Goal: Task Accomplishment & Management: Use online tool/utility

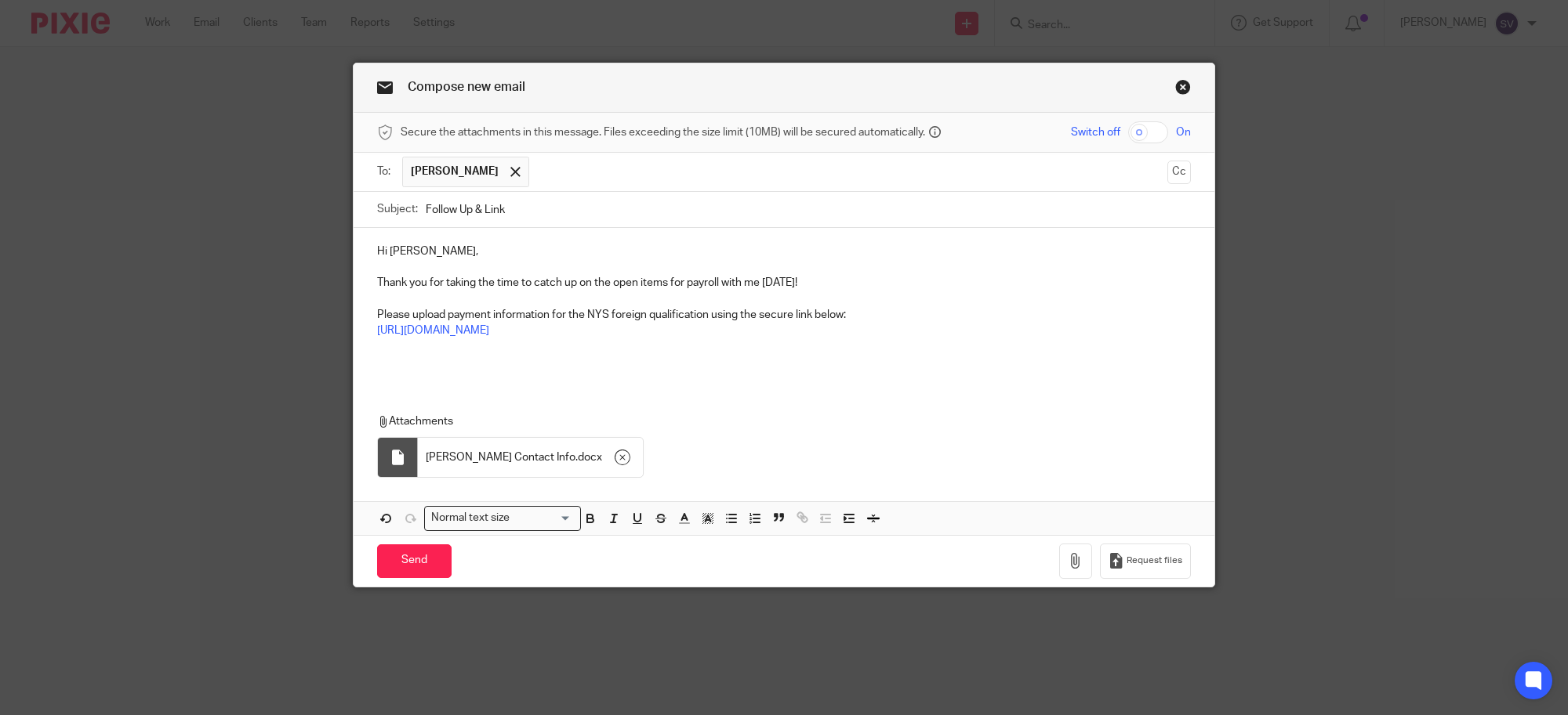
click at [412, 279] on p "Thank you for taking the time to catch up on the open items for payroll with me…" at bounding box center [784, 282] width 814 height 16
click at [580, 370] on p at bounding box center [784, 363] width 814 height 16
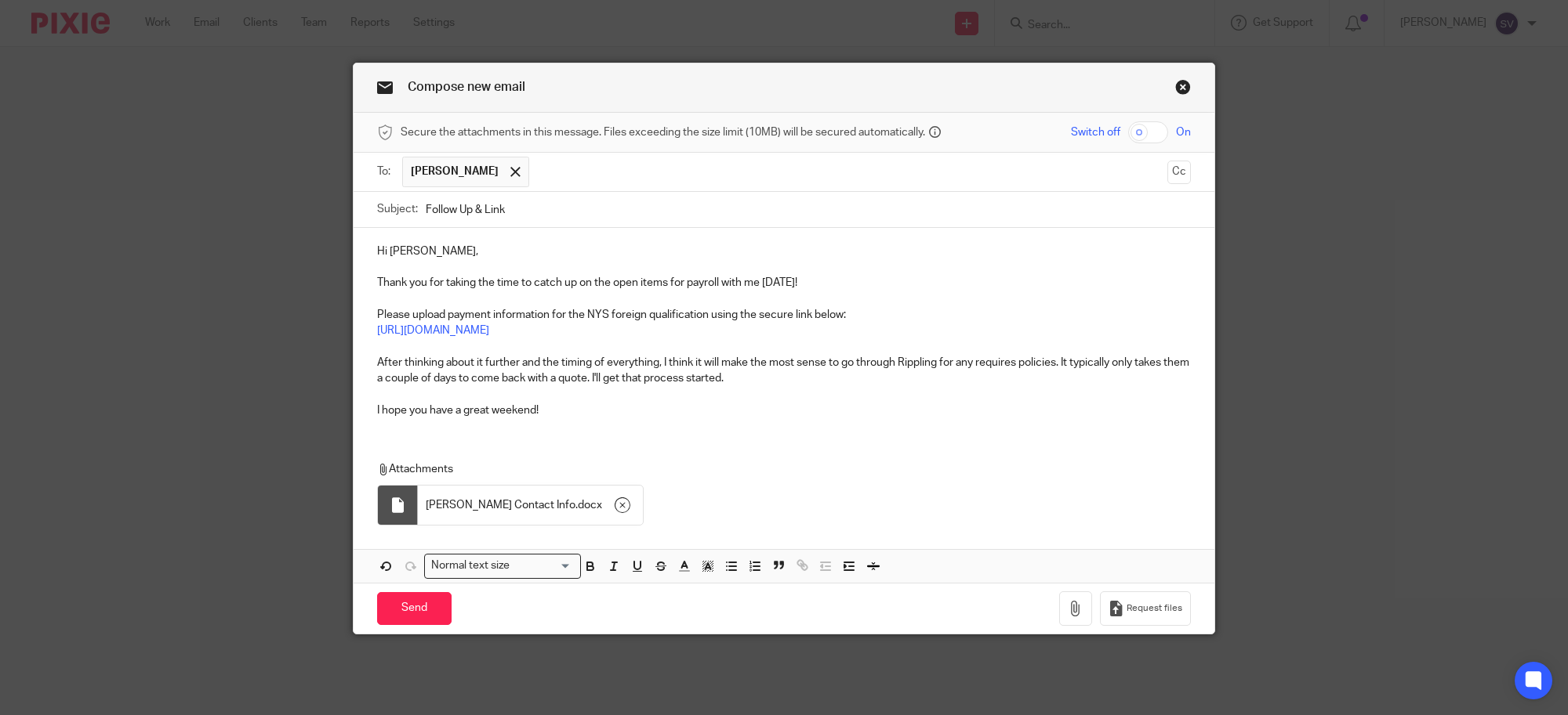
click at [851, 382] on p "After thinking about it further and the timing of everything, I think it will m…" at bounding box center [784, 371] width 814 height 32
click at [1058, 363] on p "After thinking about it further and the timing of everything, I think it will m…" at bounding box center [784, 371] width 814 height 32
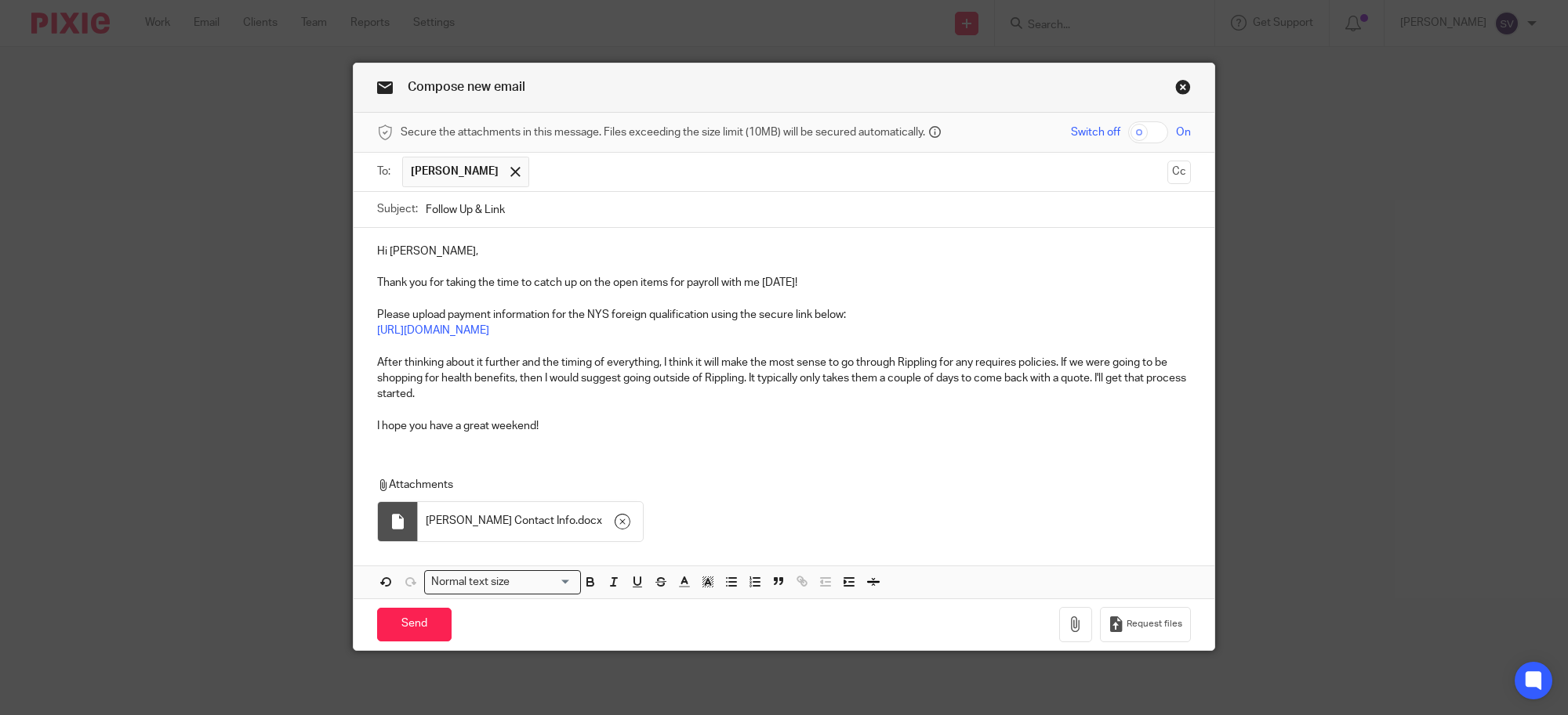
click at [838, 386] on p "After thinking about it further and the timing of everything, I think it will m…" at bounding box center [784, 379] width 814 height 47
click at [460, 397] on p "After thinking about it further and the timing of everything, I think it will m…" at bounding box center [784, 379] width 814 height 47
click at [659, 418] on p at bounding box center [784, 410] width 814 height 16
click at [418, 460] on div "Hi Ken, Thank you for taking the time to catch up on the open items for payroll…" at bounding box center [784, 413] width 860 height 370
click at [618, 432] on p "I hope you have a great weekend!" at bounding box center [784, 426] width 814 height 16
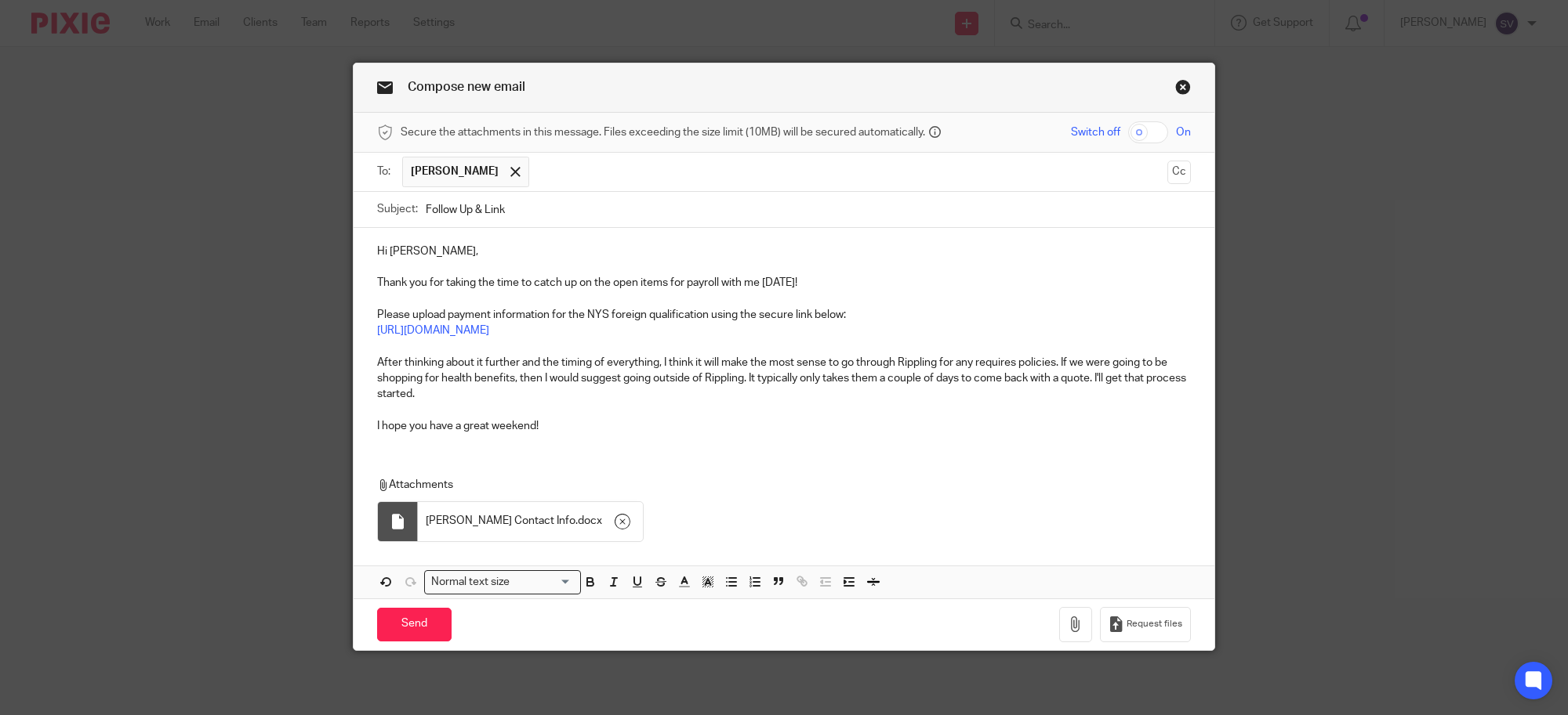
click at [768, 333] on p "https://exact-partners.usepixie.net/u/883e54c1a8b7ab4c79fb17ff79819e6b" at bounding box center [784, 331] width 814 height 16
click at [1095, 384] on p "After thinking about it further and the timing of everything, I think it will m…" at bounding box center [784, 379] width 814 height 47
click at [602, 401] on p "After thinking about it further and the timing of everything, I think it will m…" at bounding box center [784, 379] width 814 height 47
click at [413, 624] on input "Send" at bounding box center [414, 625] width 75 height 34
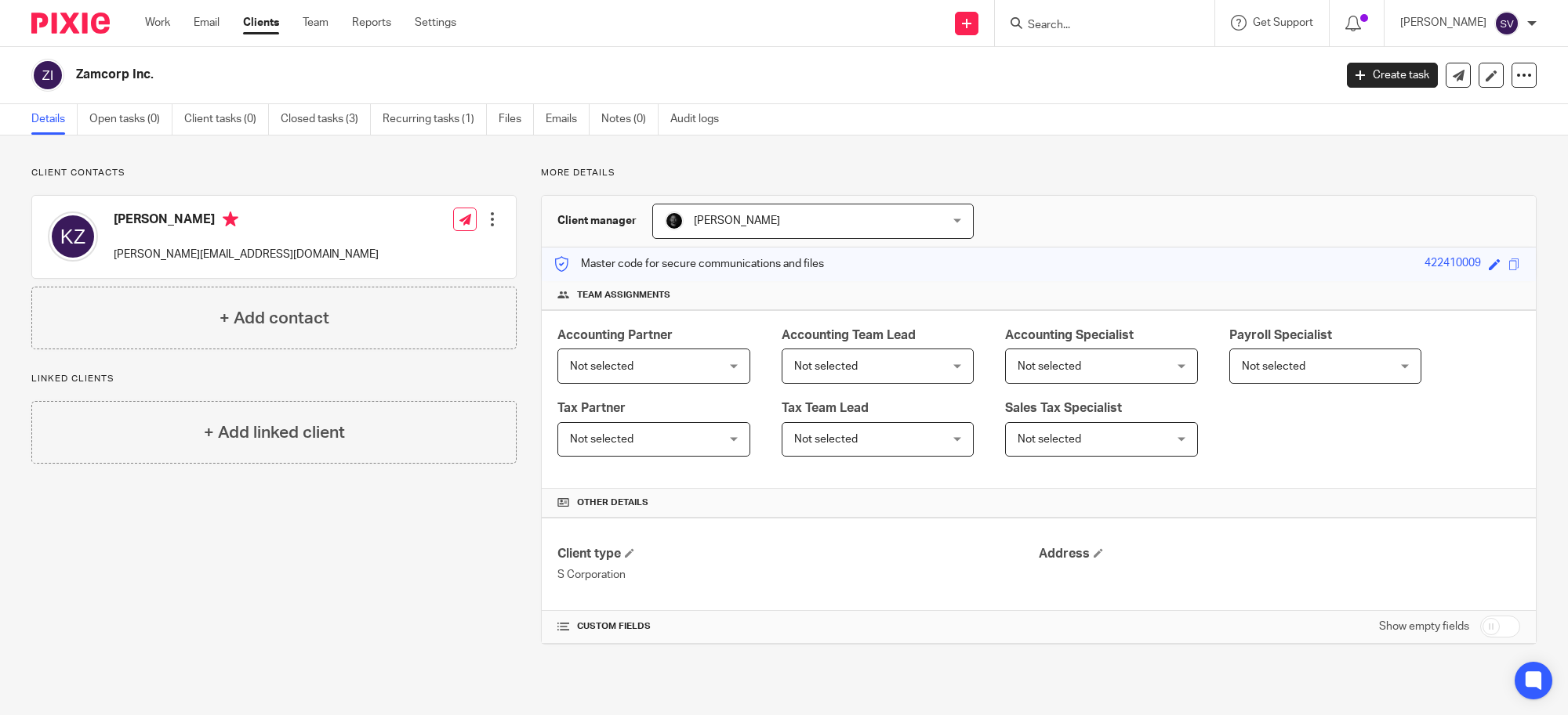
drag, startPoint x: 308, startPoint y: 17, endPoint x: 378, endPoint y: 206, distance: 201.5
click at [308, 17] on link "Team" at bounding box center [315, 23] width 26 height 16
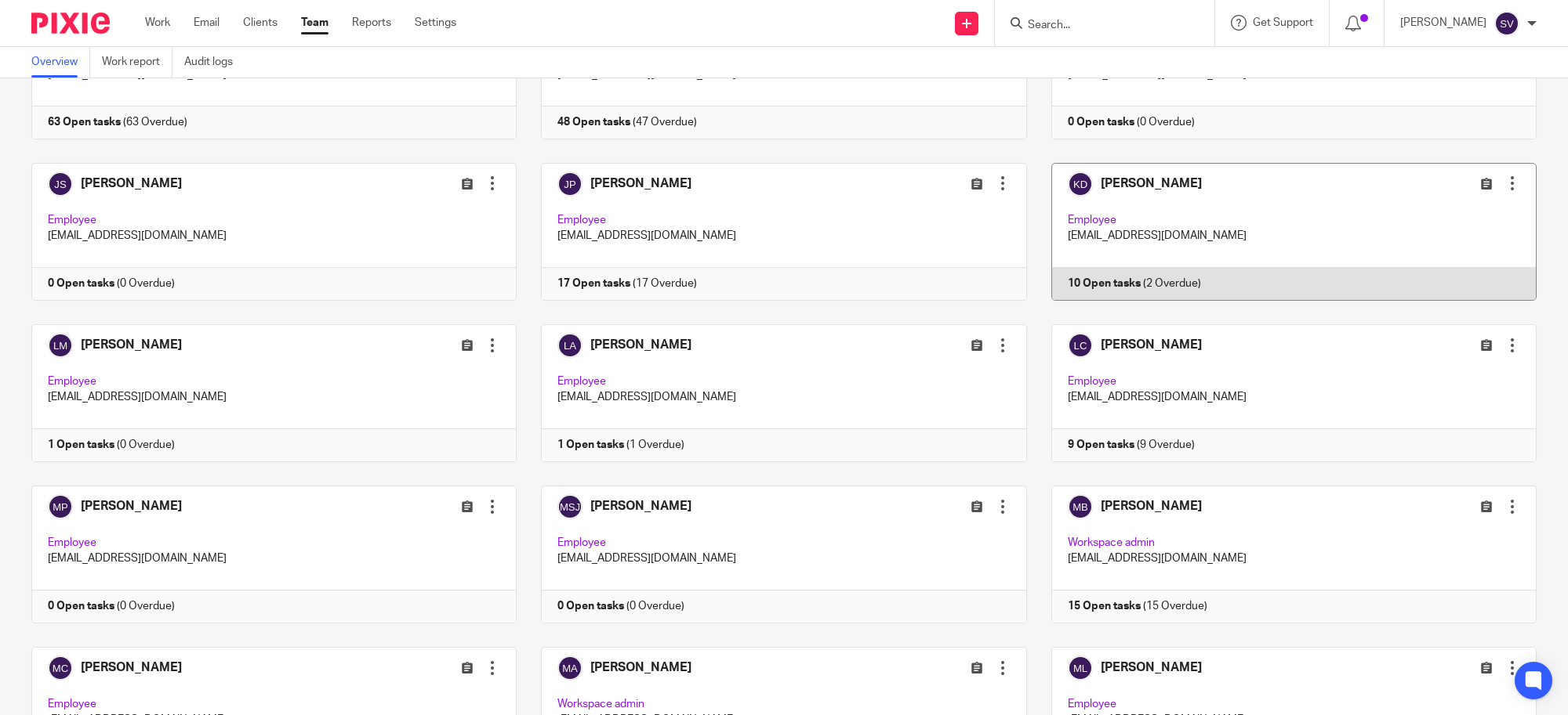
scroll to position [1273, 0]
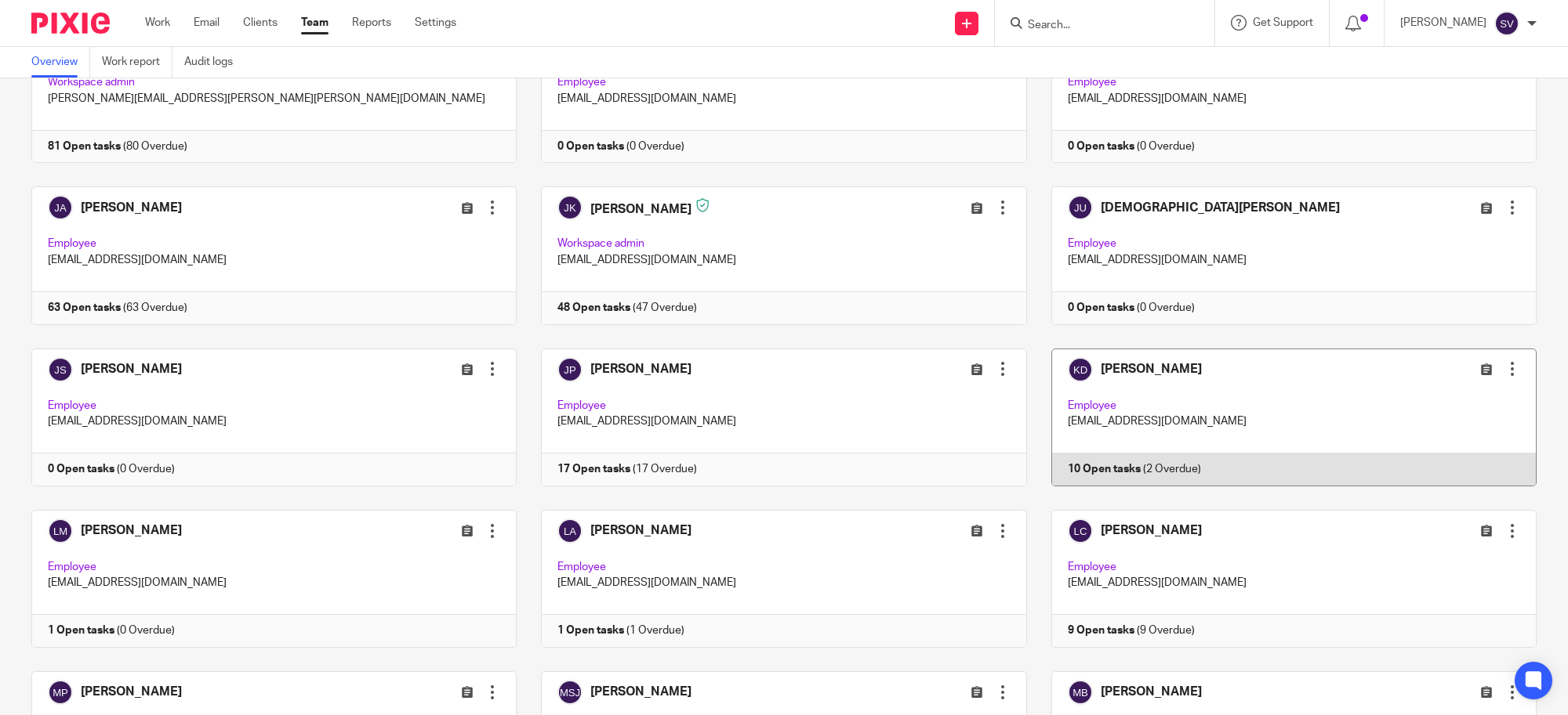
drag, startPoint x: 1155, startPoint y: 390, endPoint x: 1184, endPoint y: 484, distance: 98.4
click at [1155, 389] on link at bounding box center [1282, 418] width 510 height 138
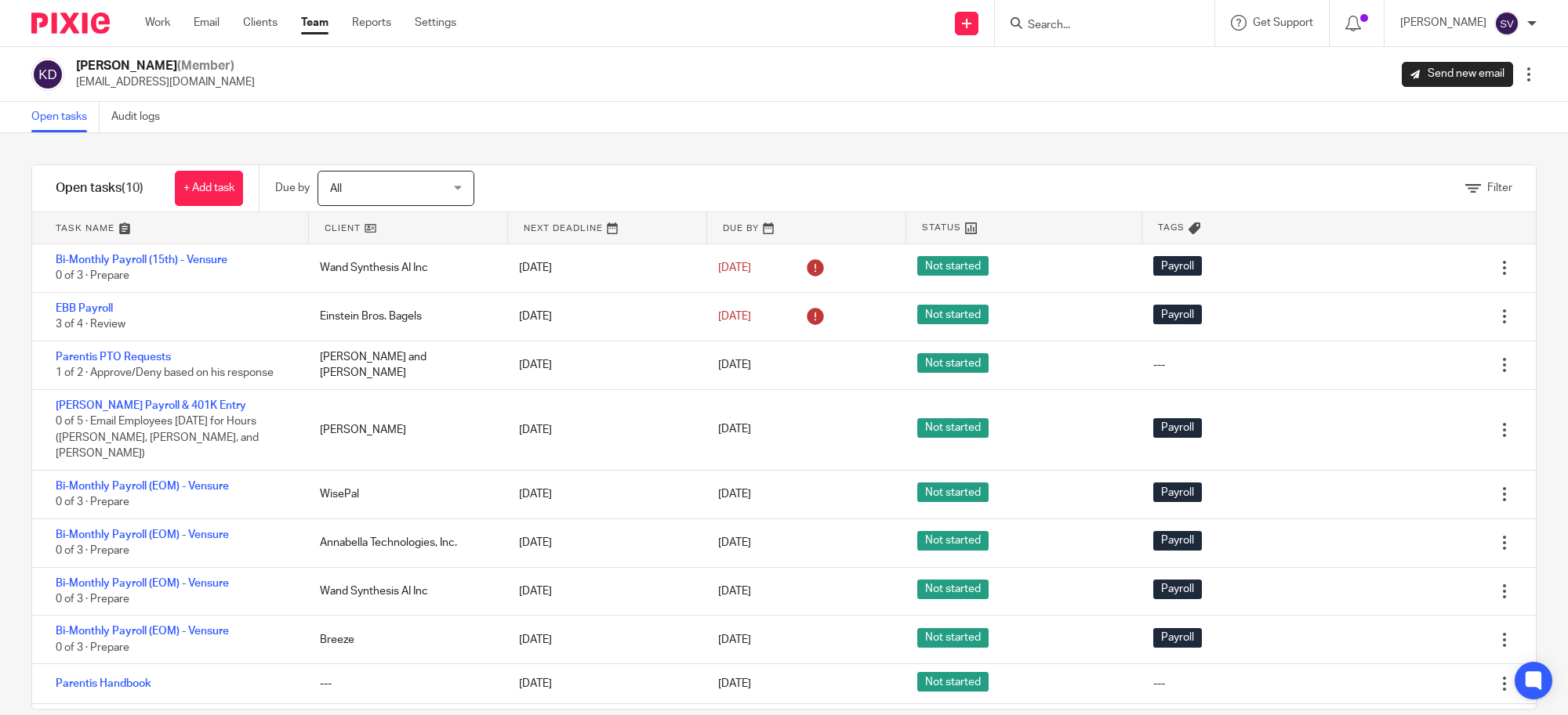
click at [235, 174] on link "+ Add task" at bounding box center [208, 188] width 68 height 35
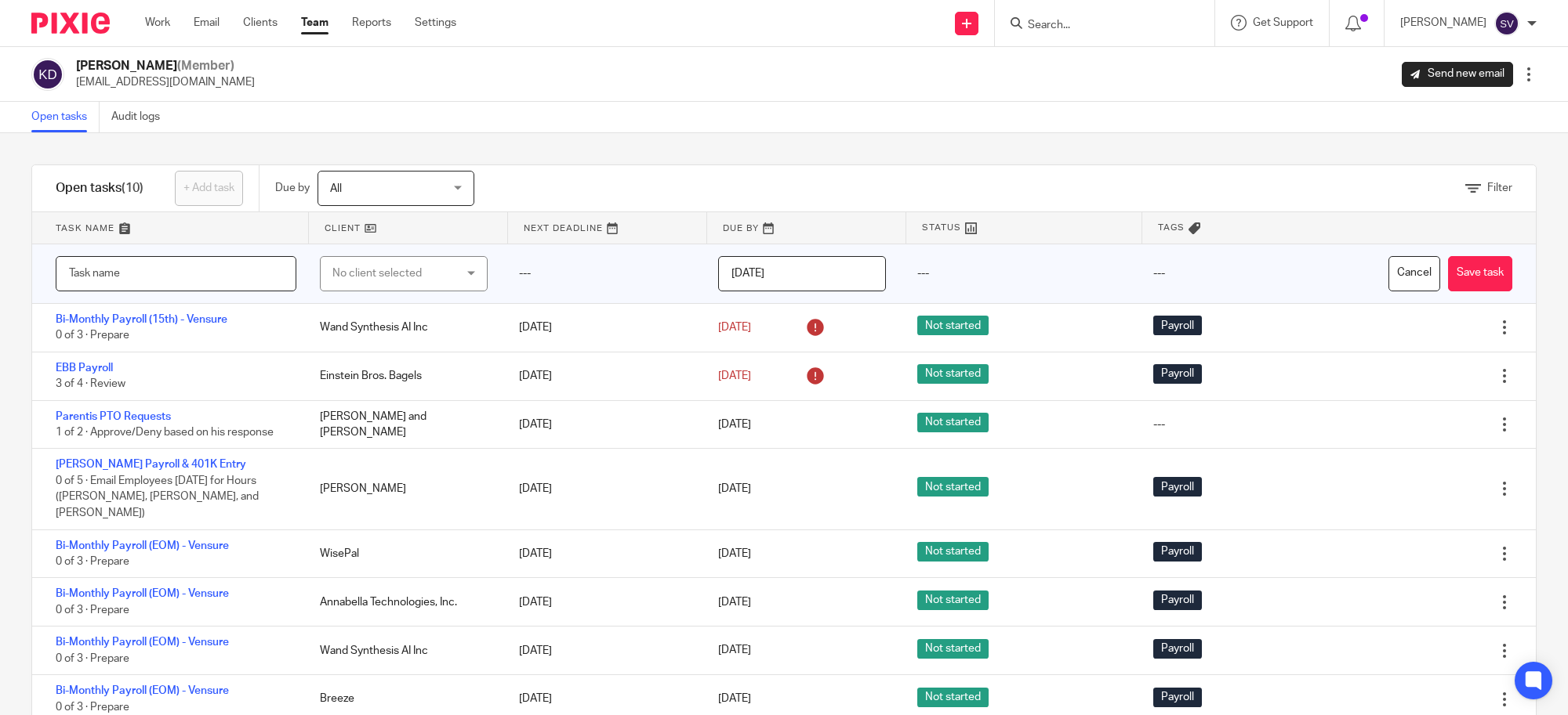
click at [159, 283] on input "text" at bounding box center [176, 274] width 241 height 35
type input "Casa PR Tax Registration"
click at [810, 284] on input "2025-09-19" at bounding box center [802, 274] width 168 height 35
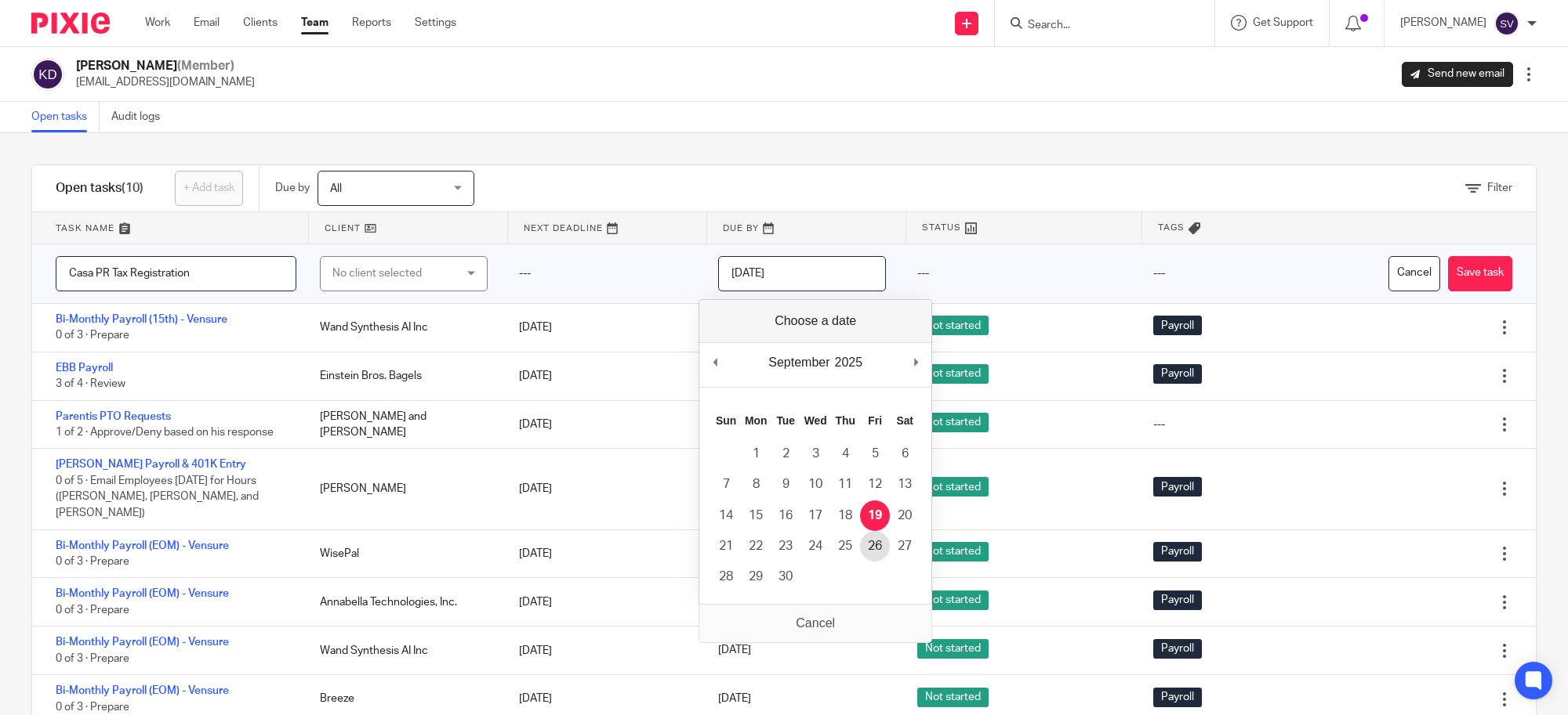
type input "2025-09-26"
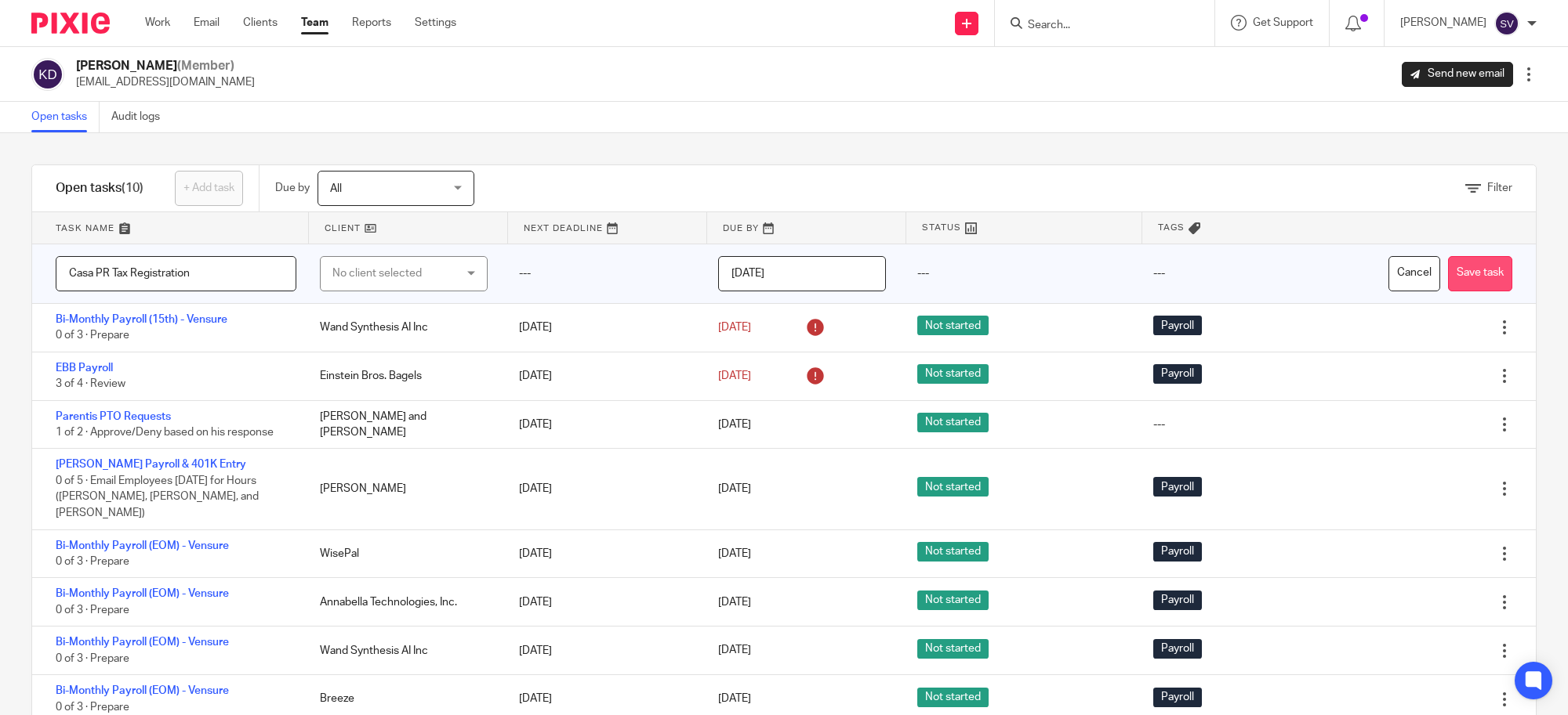
click at [1448, 278] on button "Save task" at bounding box center [1480, 274] width 64 height 35
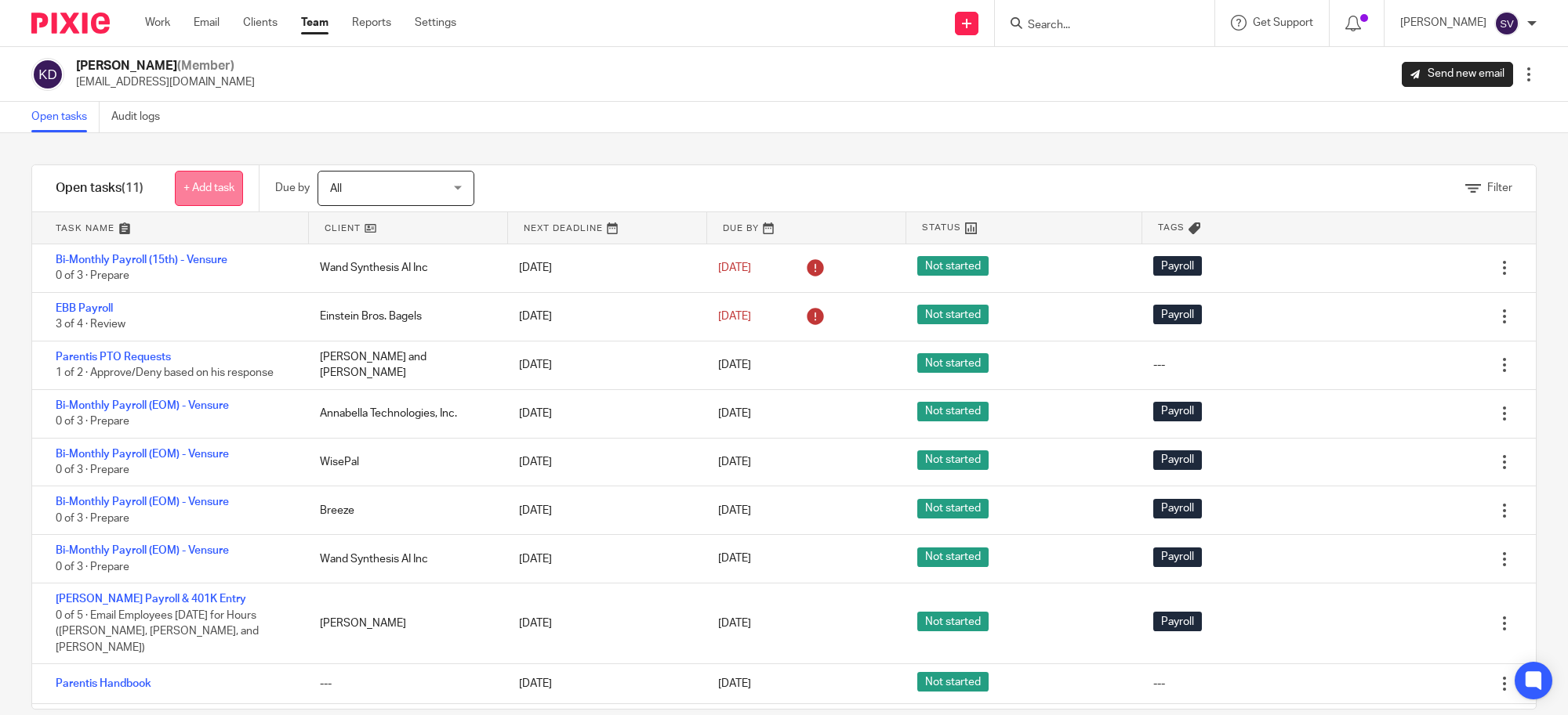
click at [205, 185] on link "+ Add task" at bounding box center [208, 188] width 68 height 35
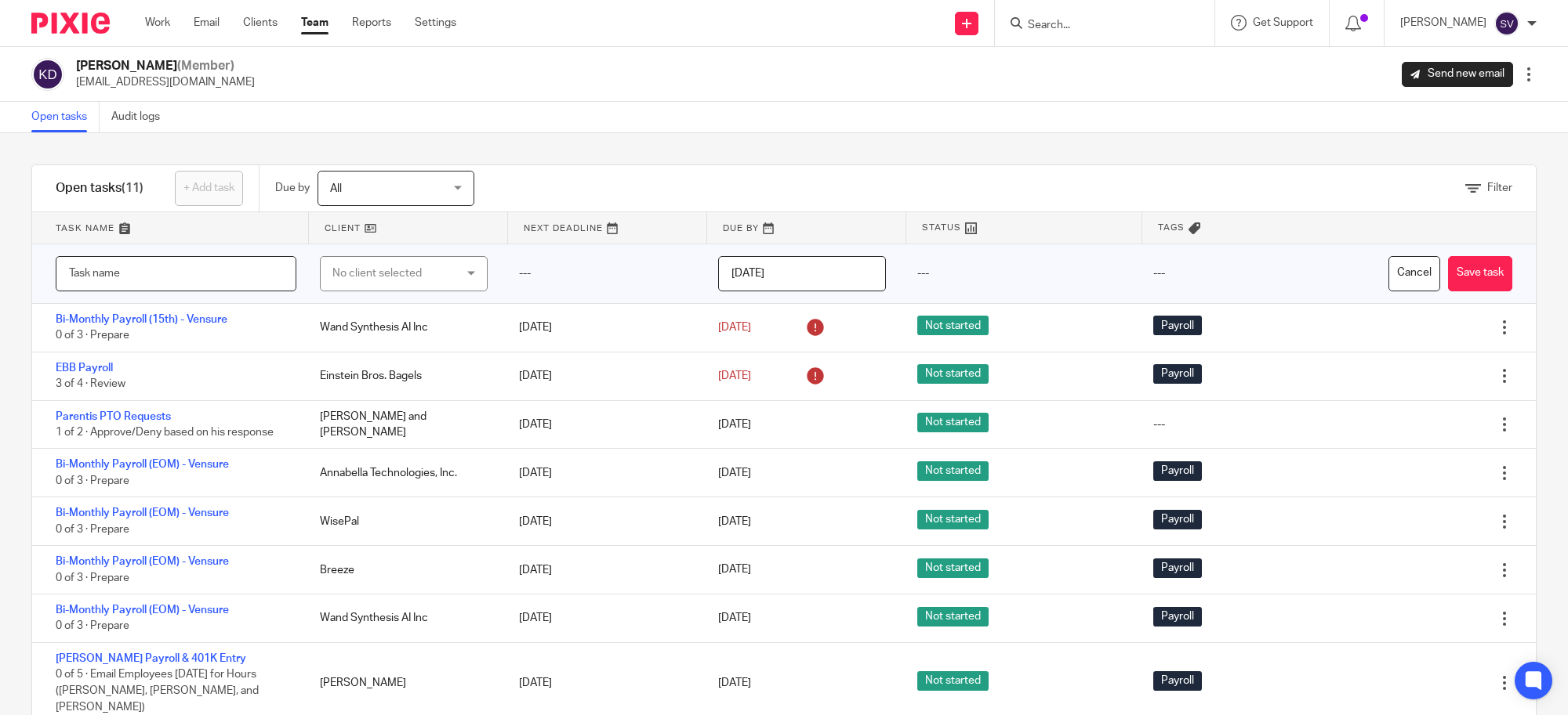
click at [153, 272] on input "text" at bounding box center [176, 274] width 241 height 35
type input "Commcrete - Additional PR Items"
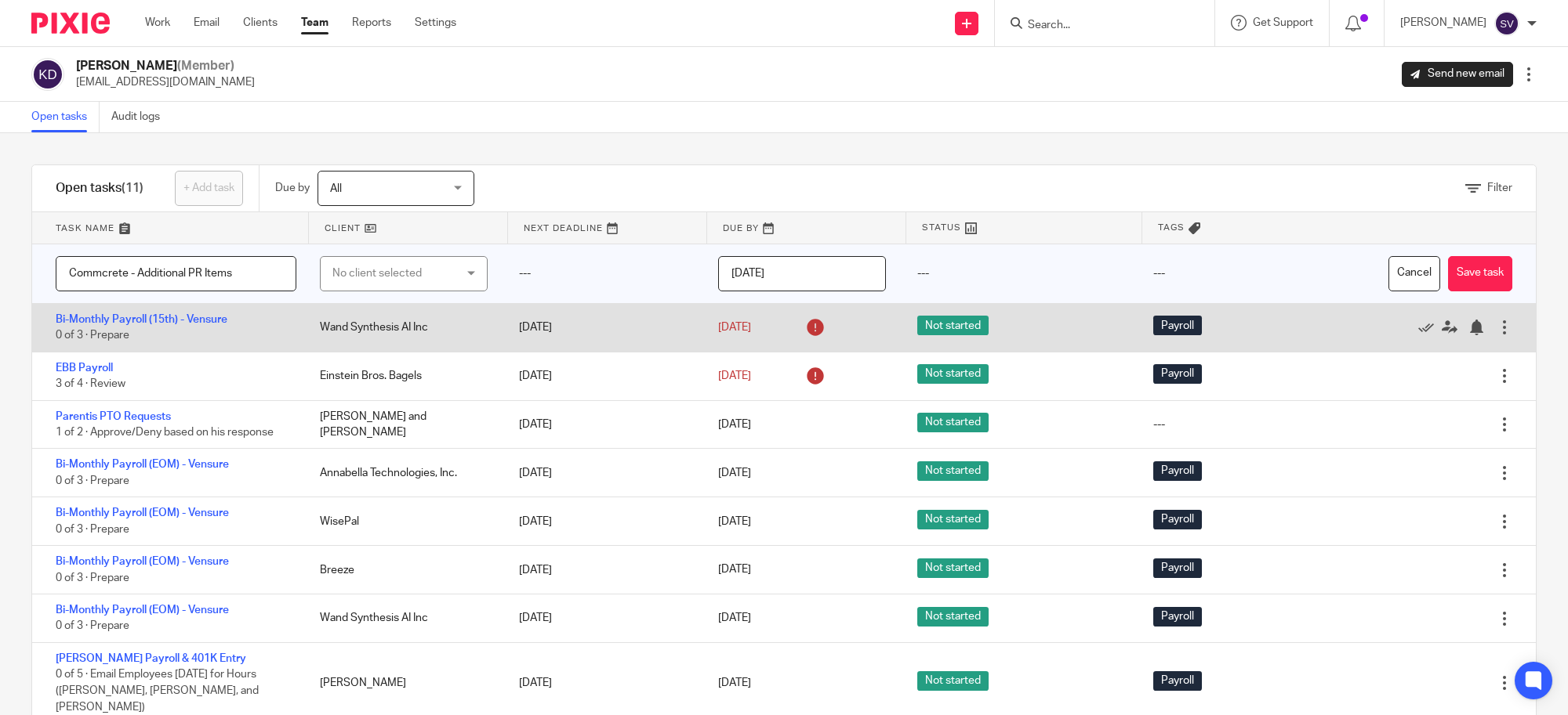
drag, startPoint x: 1455, startPoint y: 271, endPoint x: 1381, endPoint y: 341, distance: 101.9
click at [1455, 271] on button "Save task" at bounding box center [1480, 274] width 64 height 35
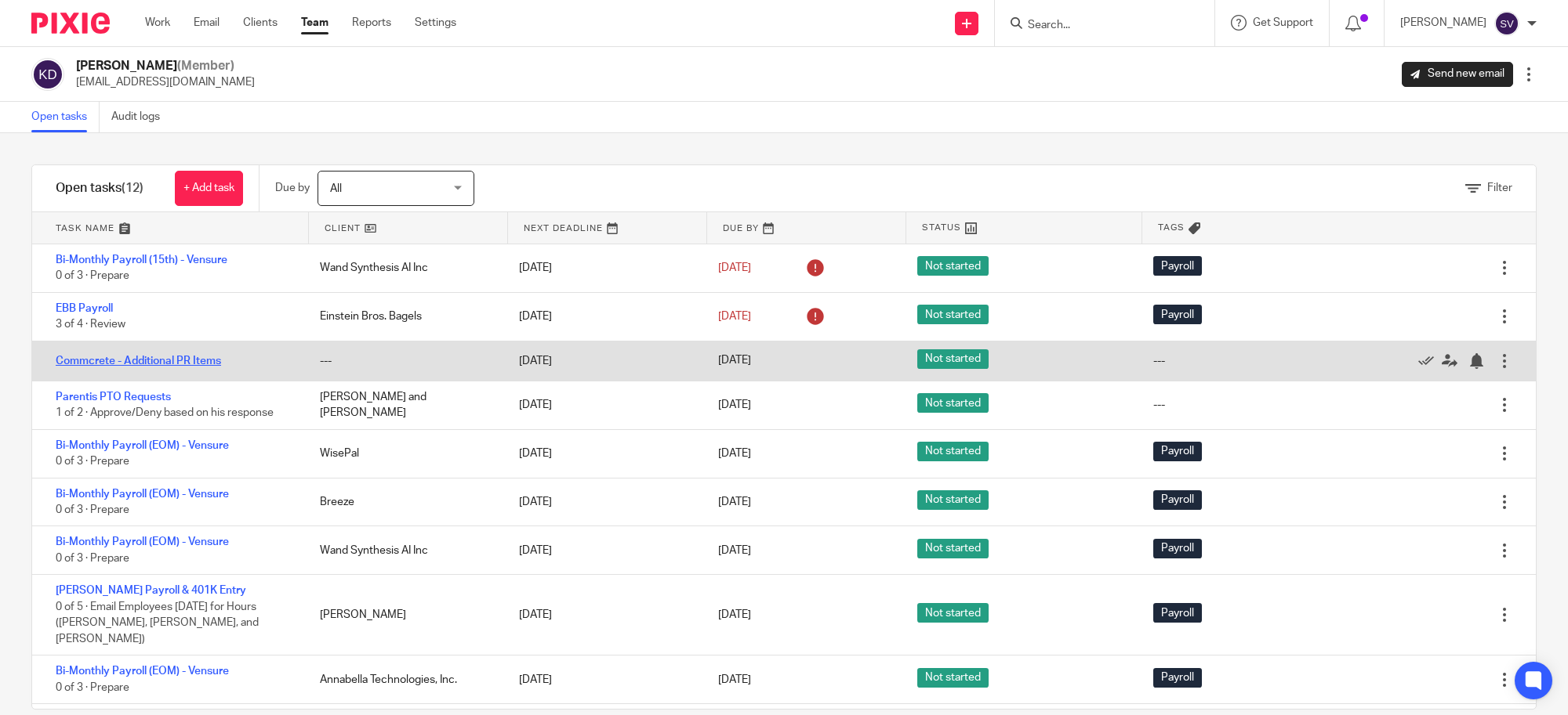
click at [153, 361] on link "Commcrete - Additional PR Items" at bounding box center [138, 362] width 166 height 11
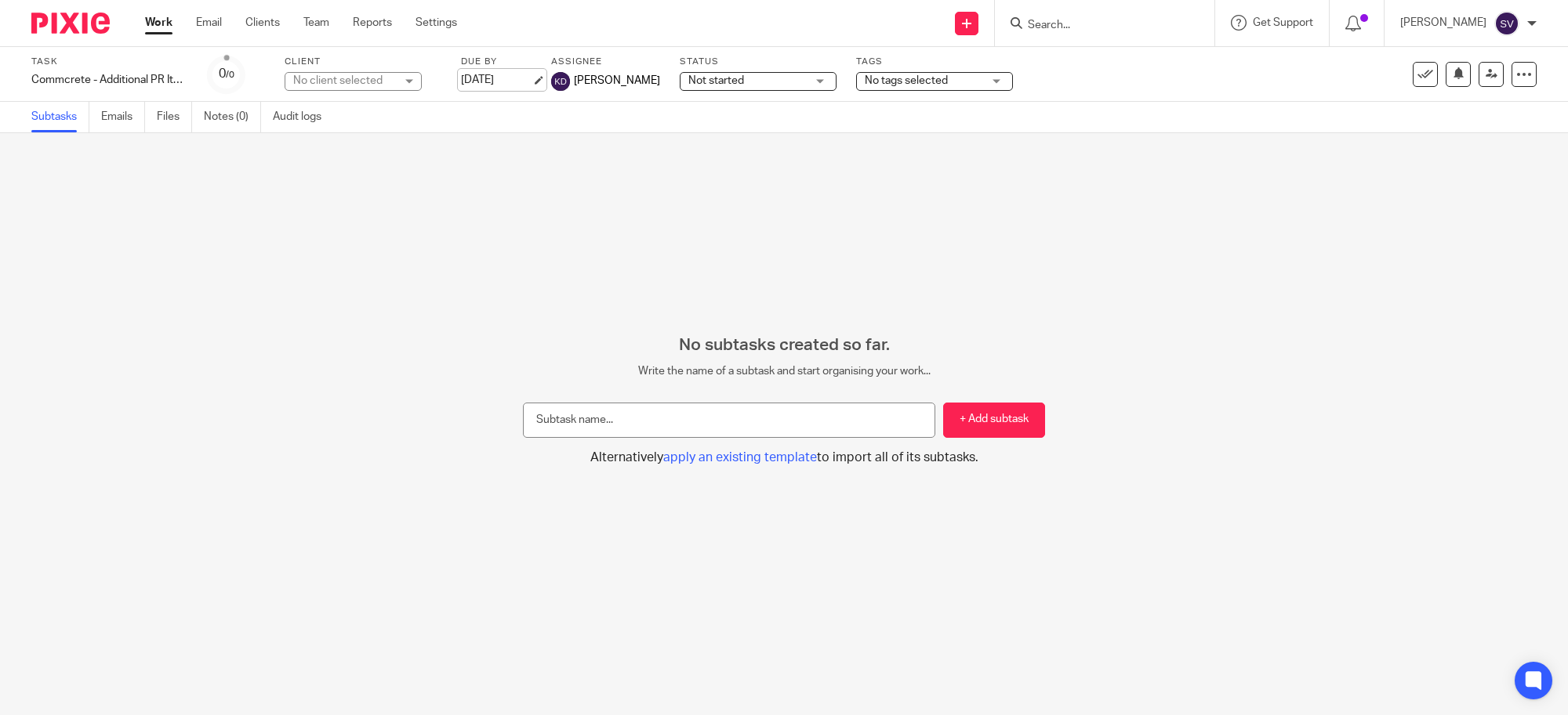
click at [514, 76] on link "Sep 19, 2025" at bounding box center [496, 80] width 70 height 16
click at [662, 424] on input "text" at bounding box center [729, 420] width 412 height 35
type input "PR tax registration"
click at [950, 409] on button "+ Add subtask" at bounding box center [994, 420] width 102 height 35
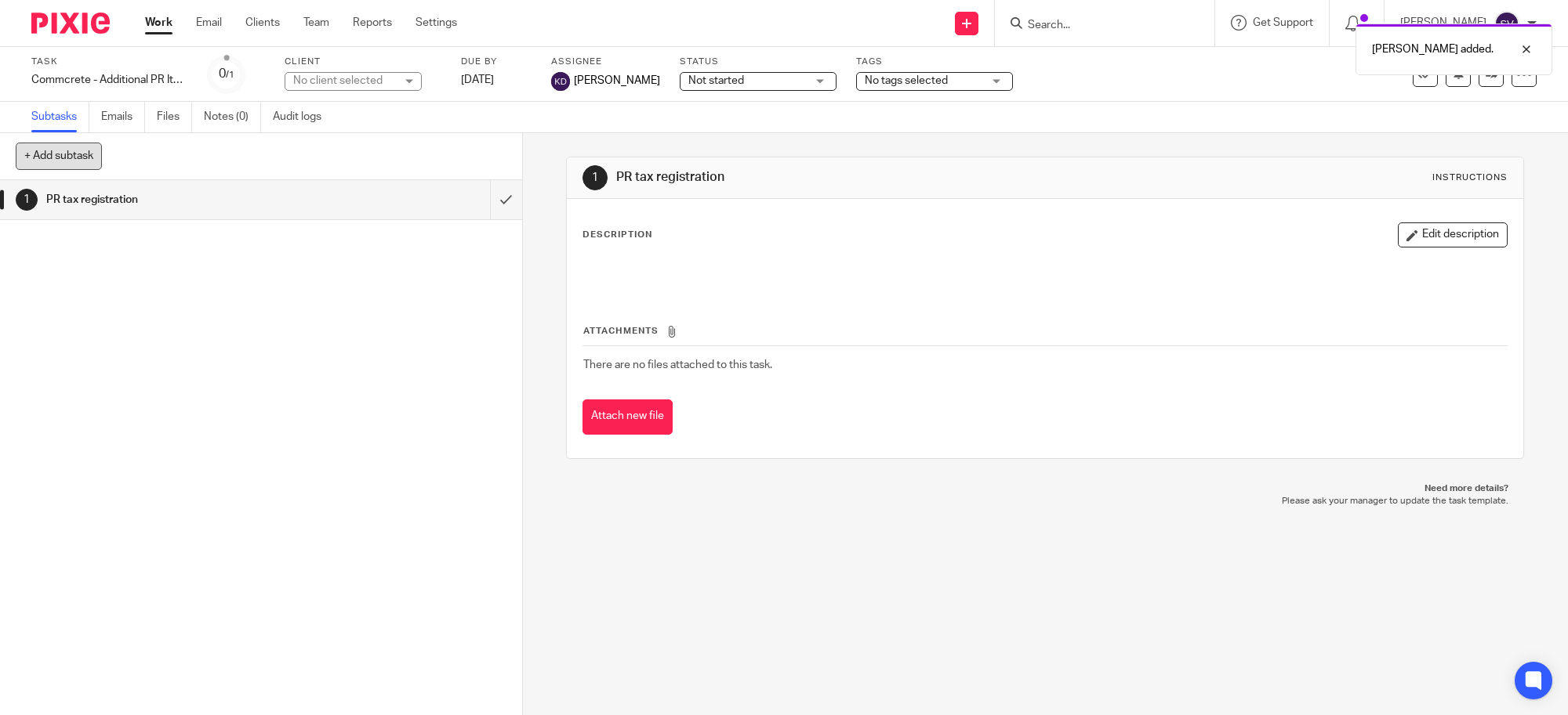
click at [87, 148] on button "+ Add subtask" at bounding box center [59, 156] width 86 height 27
click at [216, 157] on input "text" at bounding box center [205, 156] width 378 height 27
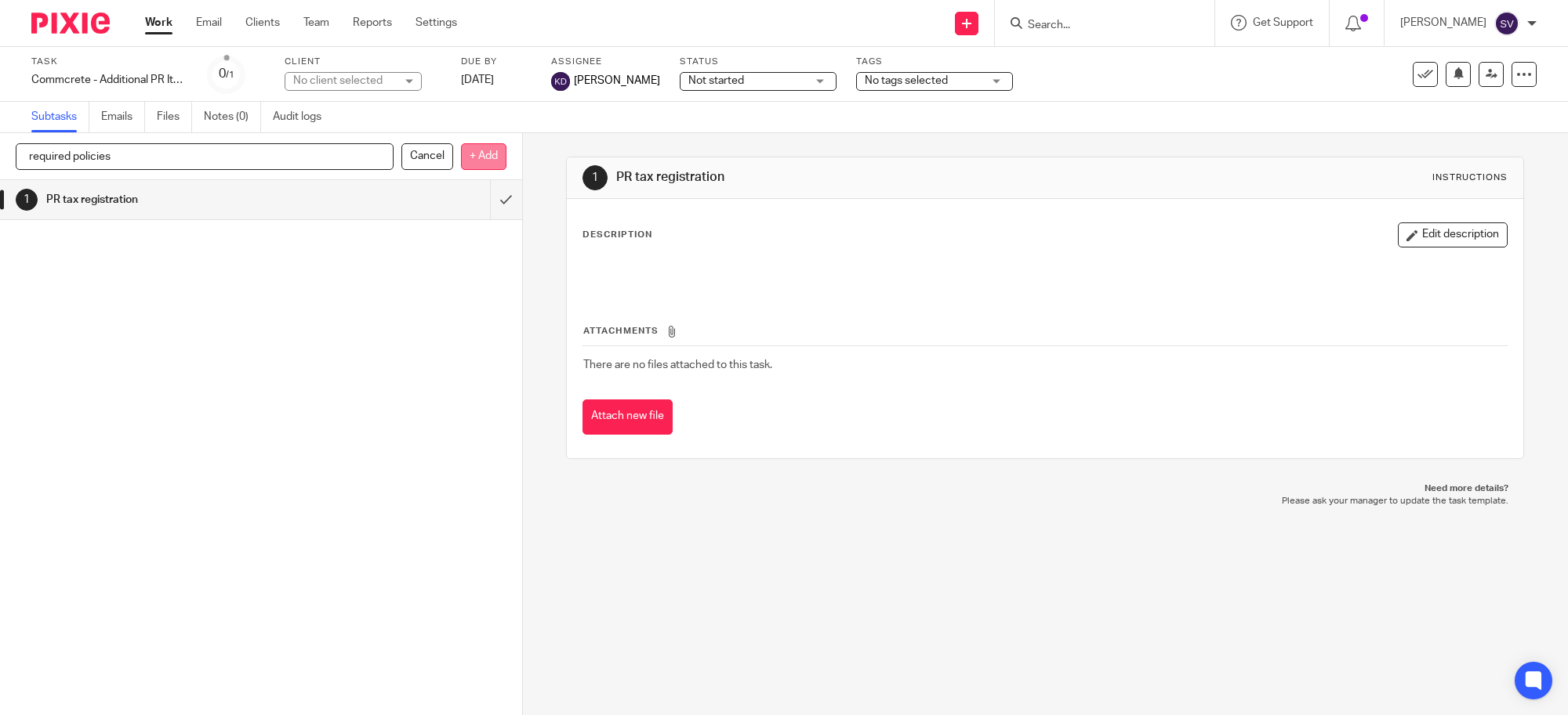
type input "required policies"
click at [475, 151] on p "+ Add" at bounding box center [483, 156] width 45 height 27
drag, startPoint x: 31, startPoint y: 152, endPoint x: 152, endPoint y: 220, distance: 138.8
click at [31, 152] on button "+ Add subtask" at bounding box center [59, 156] width 86 height 27
click at [320, 17] on link "Team" at bounding box center [315, 23] width 26 height 16
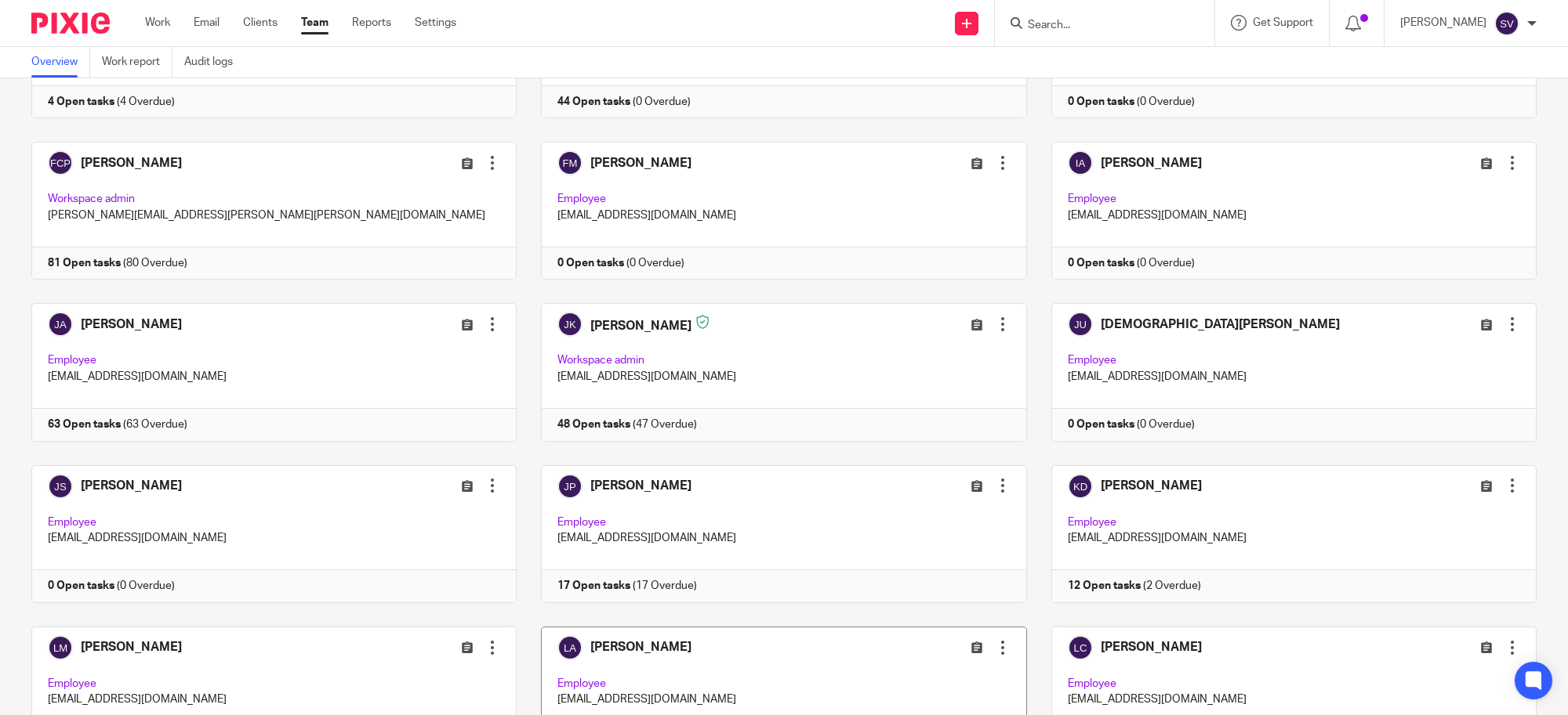
scroll to position [1128, 0]
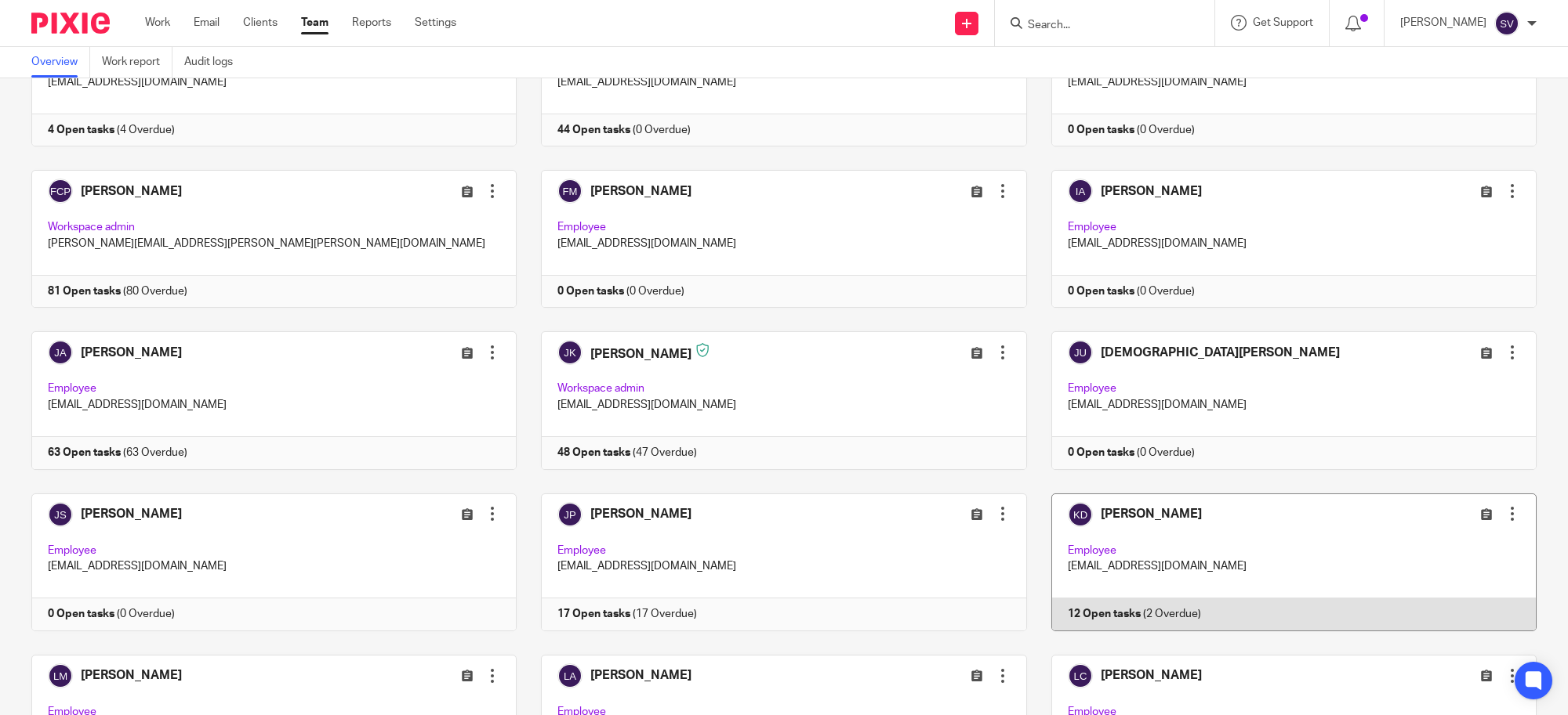
click at [1236, 542] on link at bounding box center [1282, 563] width 510 height 138
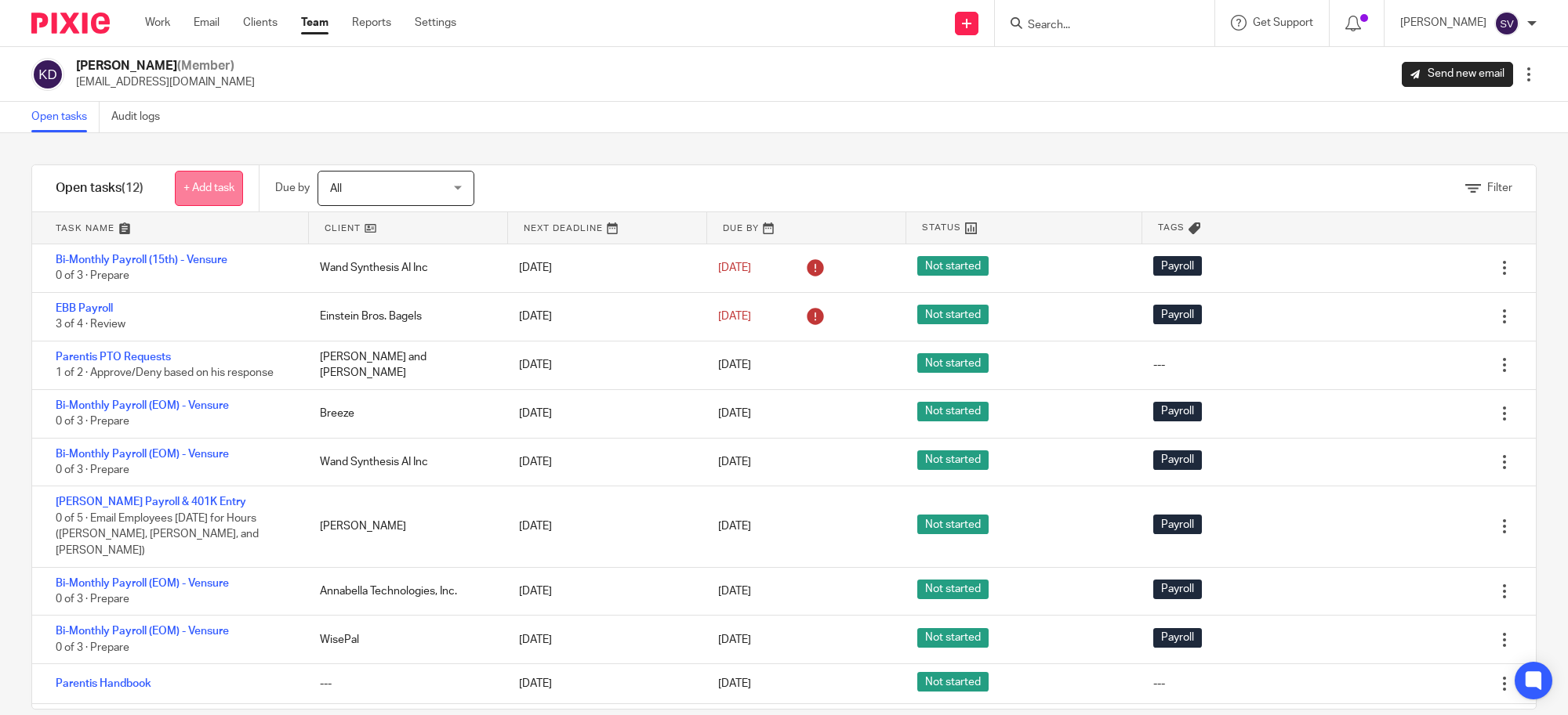
click at [197, 176] on link "+ Add task" at bounding box center [208, 188] width 68 height 35
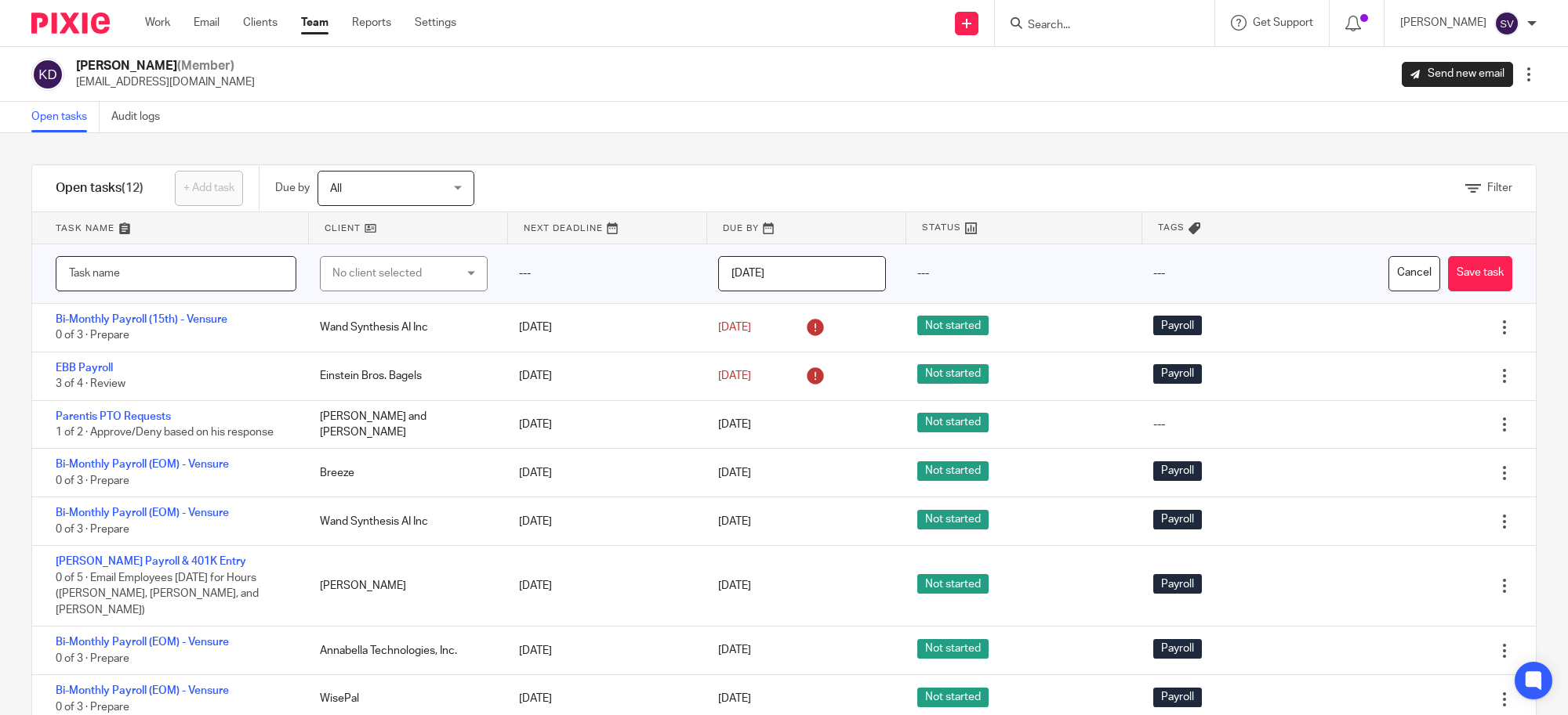
click at [225, 273] on input "text" at bounding box center [176, 274] width 241 height 35
type input "Zamcorp - Policies through Rippling"
click at [723, 275] on input "[DATE]" at bounding box center [802, 274] width 168 height 35
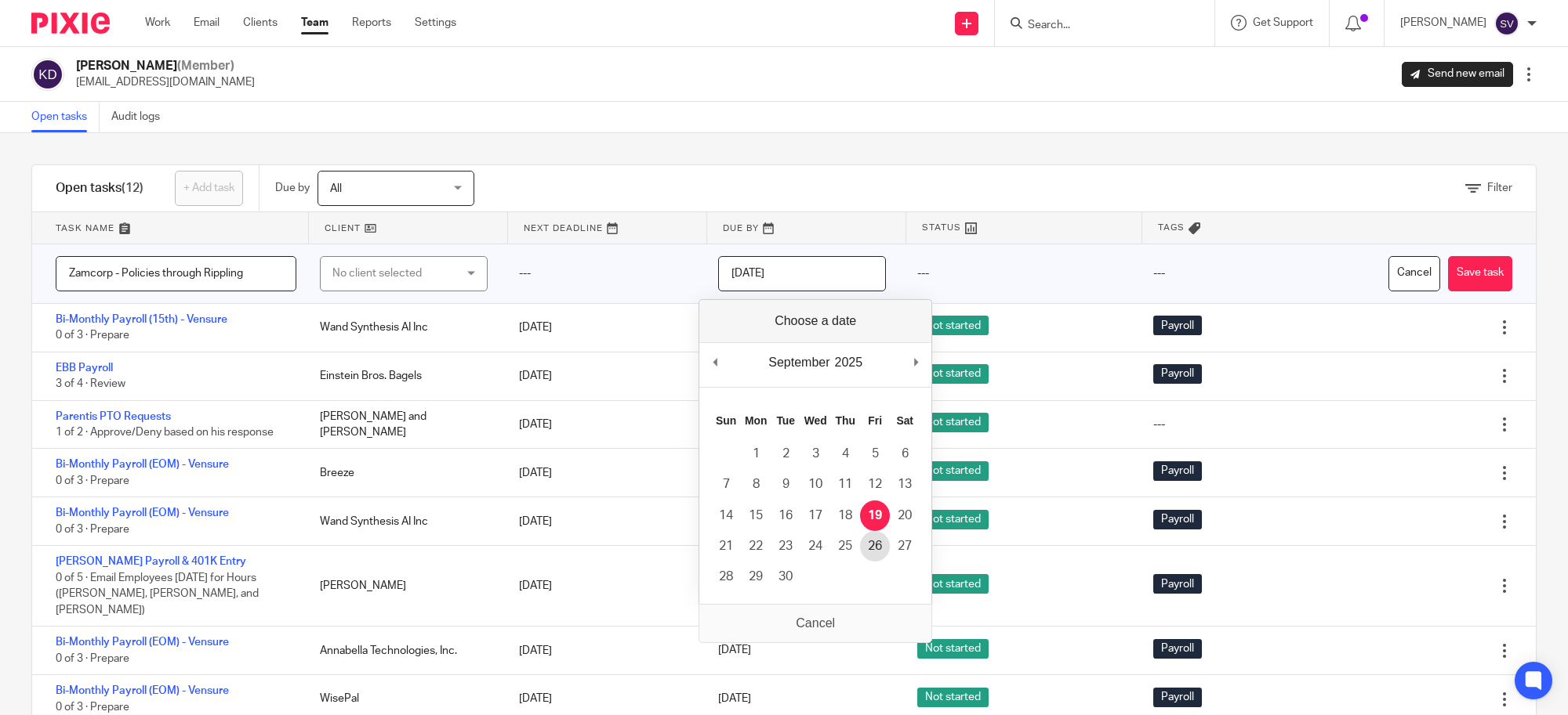
type input "2025-09-26"
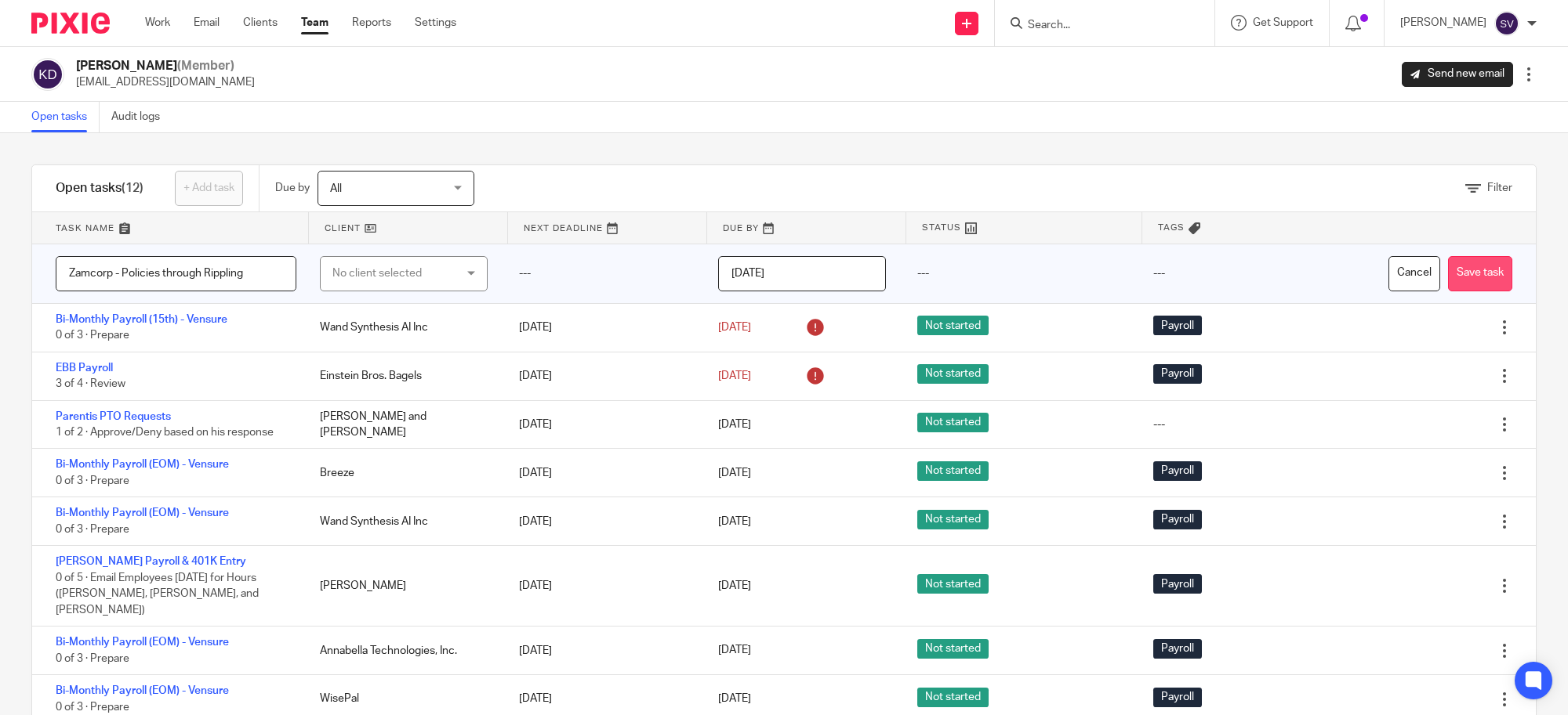
click at [1470, 259] on button "Save task" at bounding box center [1480, 274] width 64 height 35
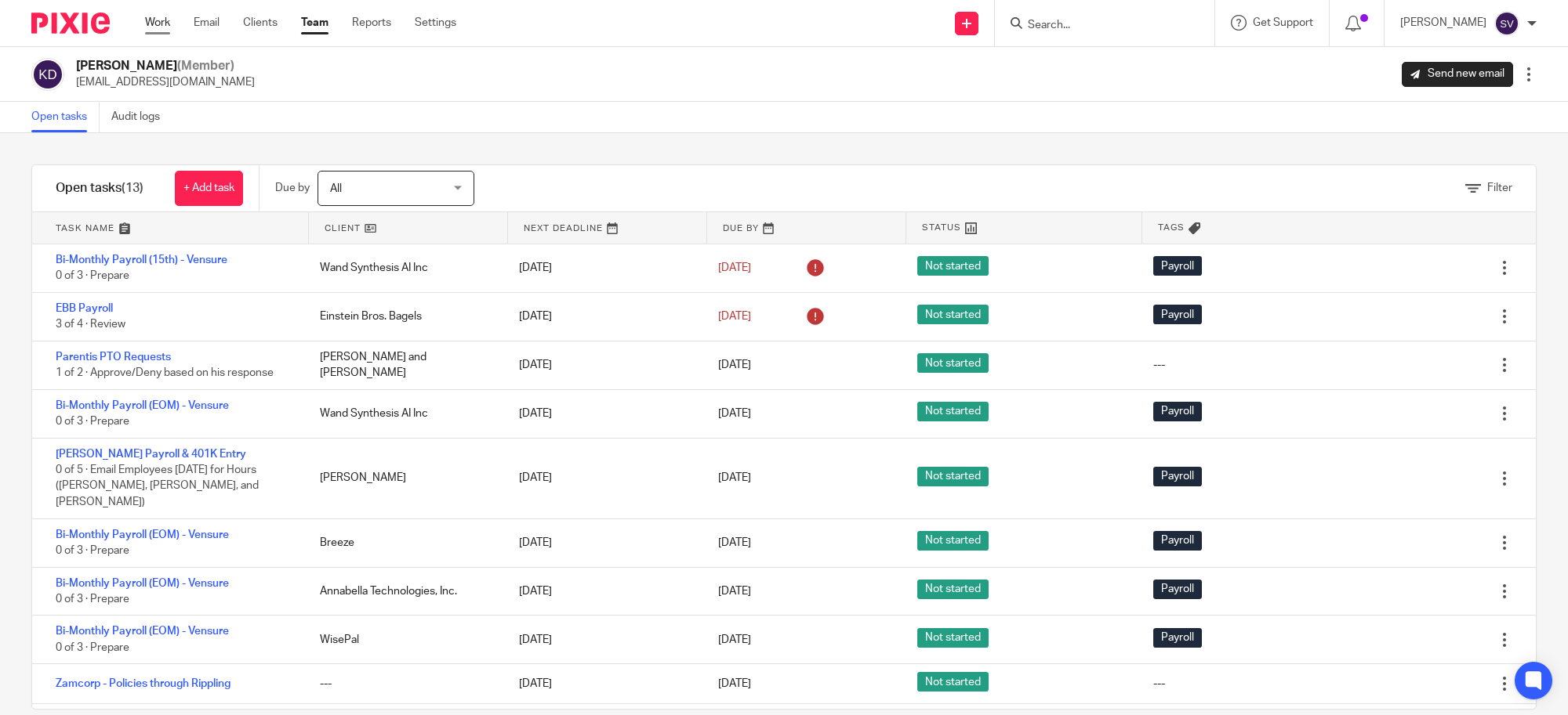
click at [153, 15] on link "Work" at bounding box center [157, 23] width 25 height 16
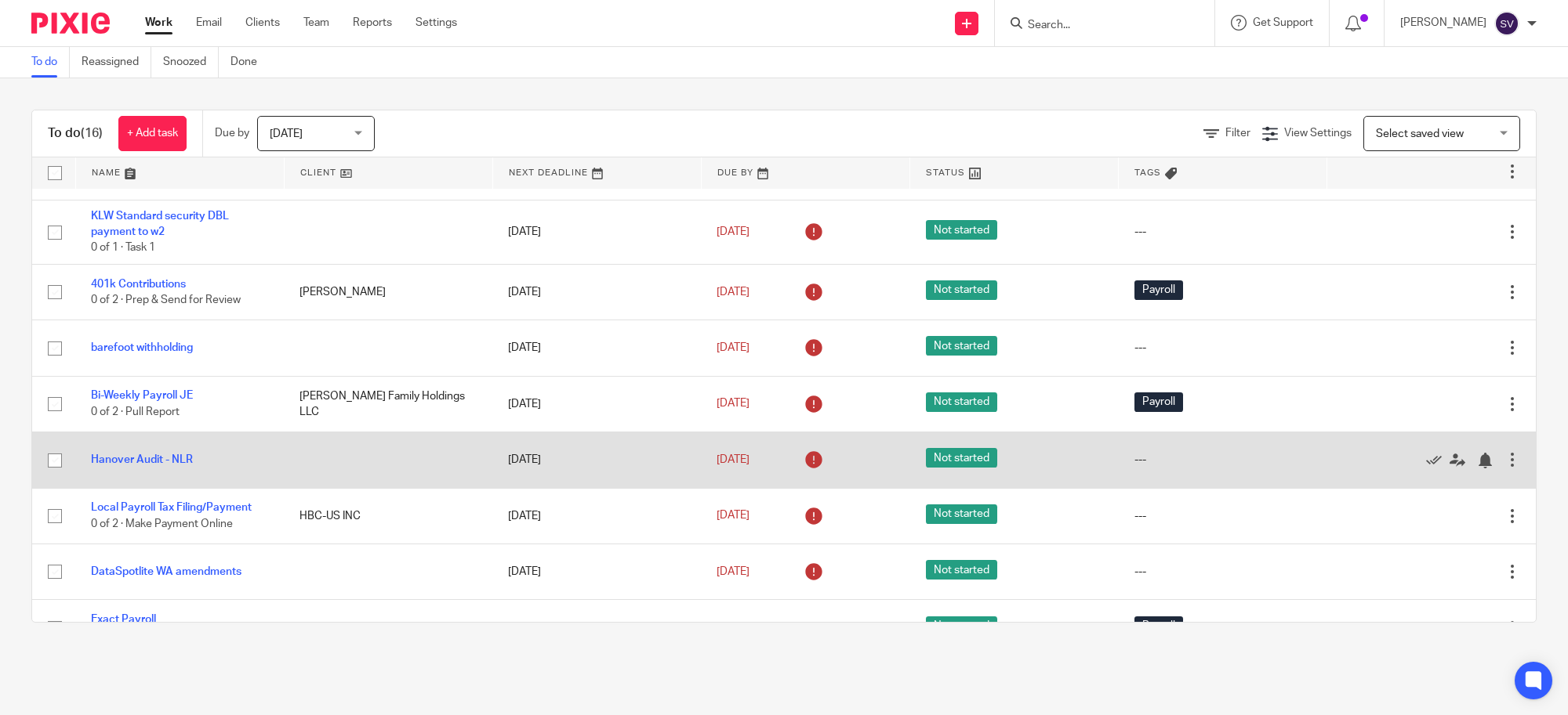
scroll to position [471, 0]
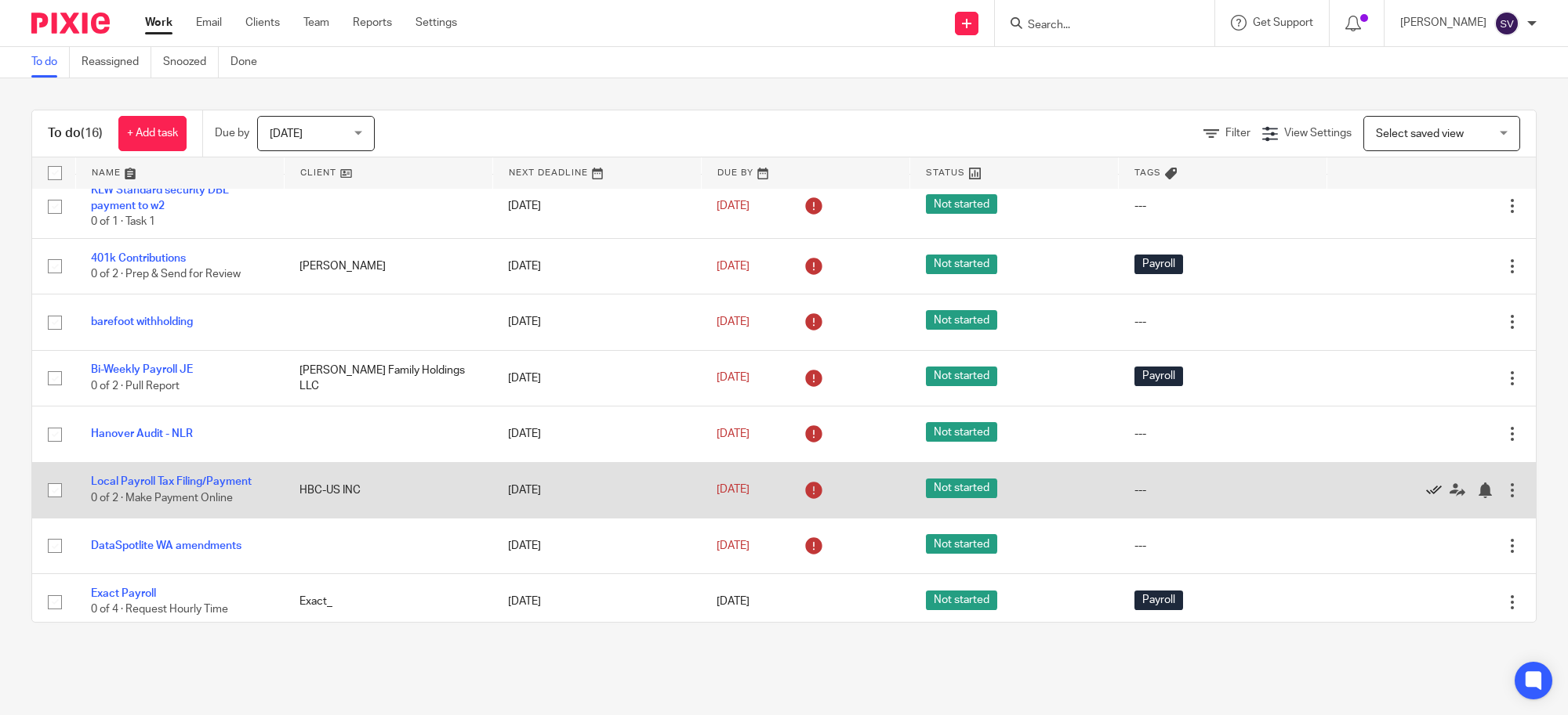
click at [1426, 483] on icon at bounding box center [1433, 491] width 16 height 16
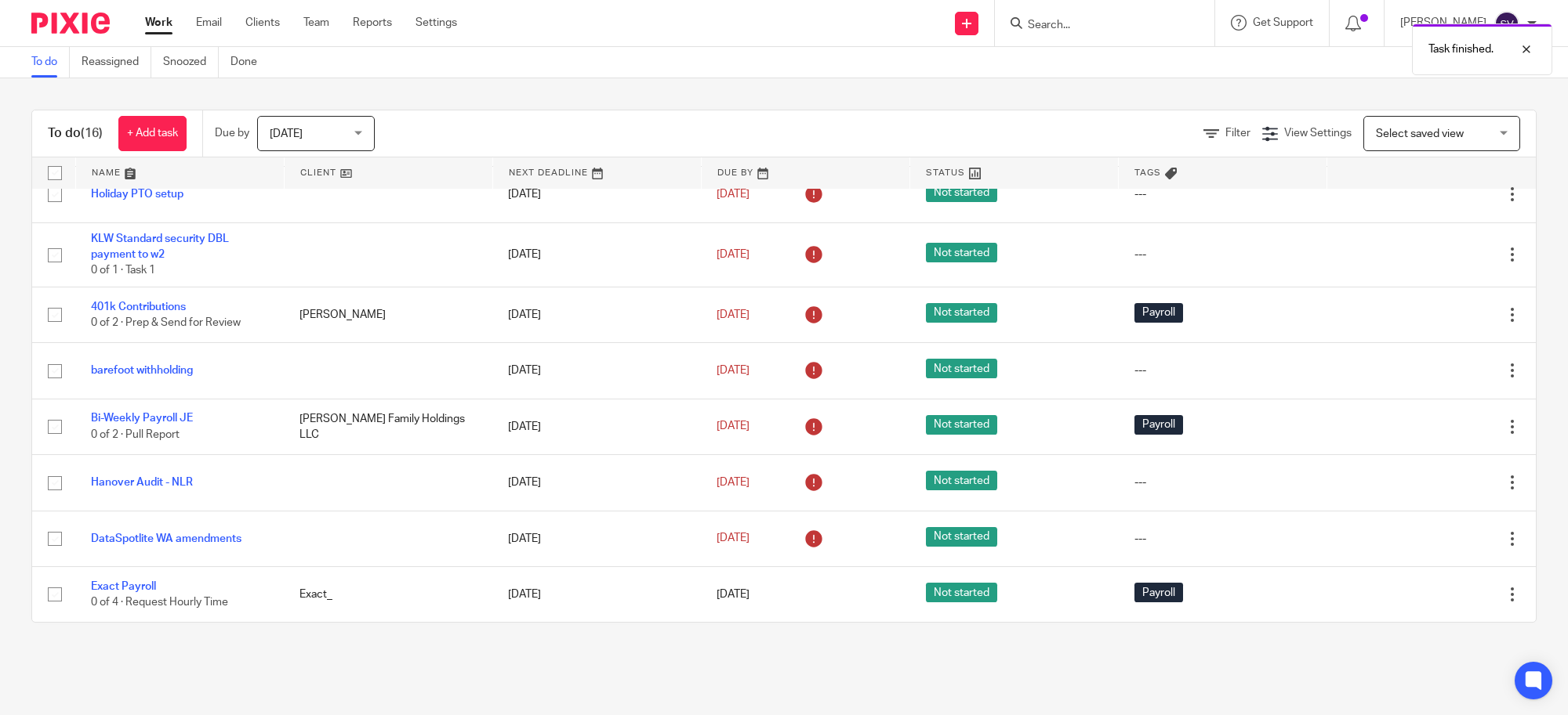
scroll to position [415, 0]
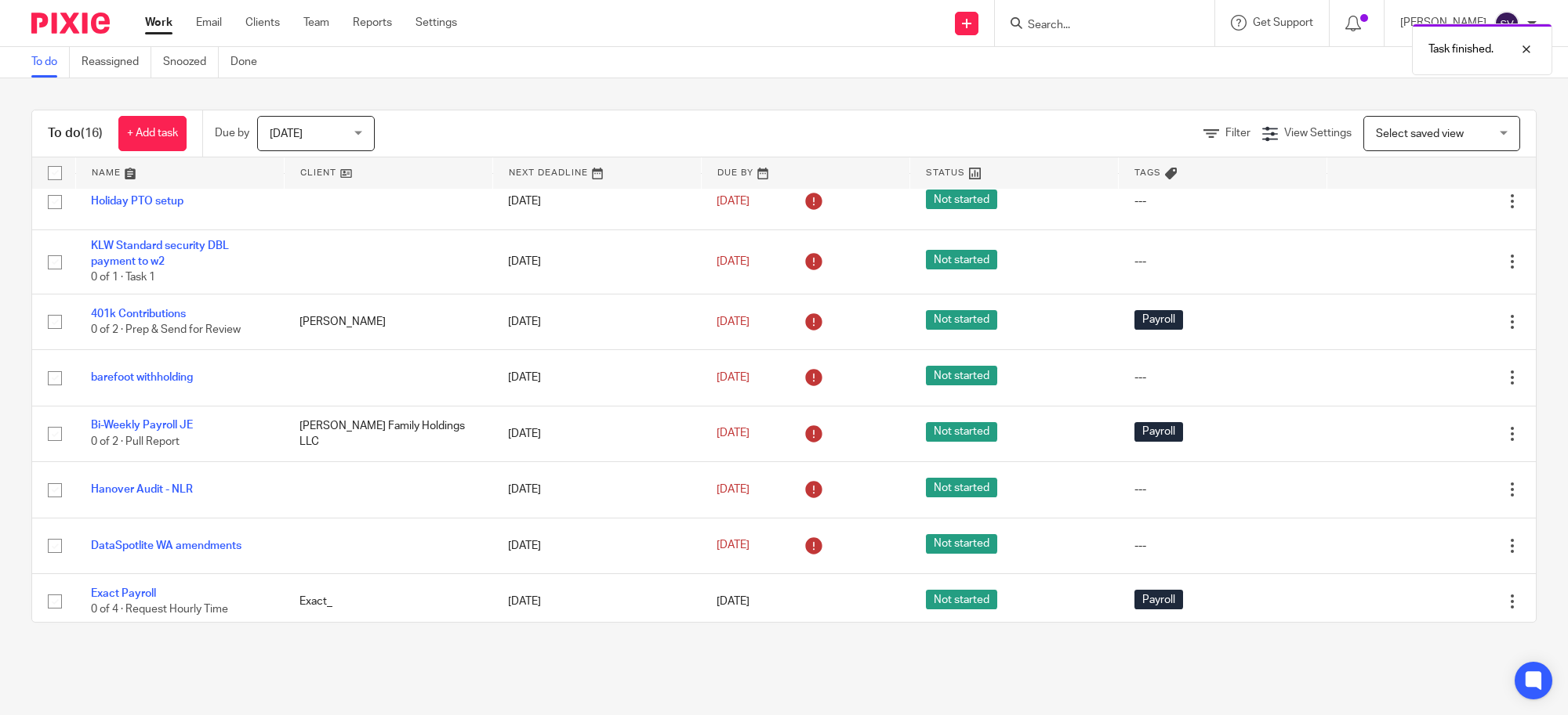
click at [1426, 483] on icon at bounding box center [1433, 491] width 16 height 16
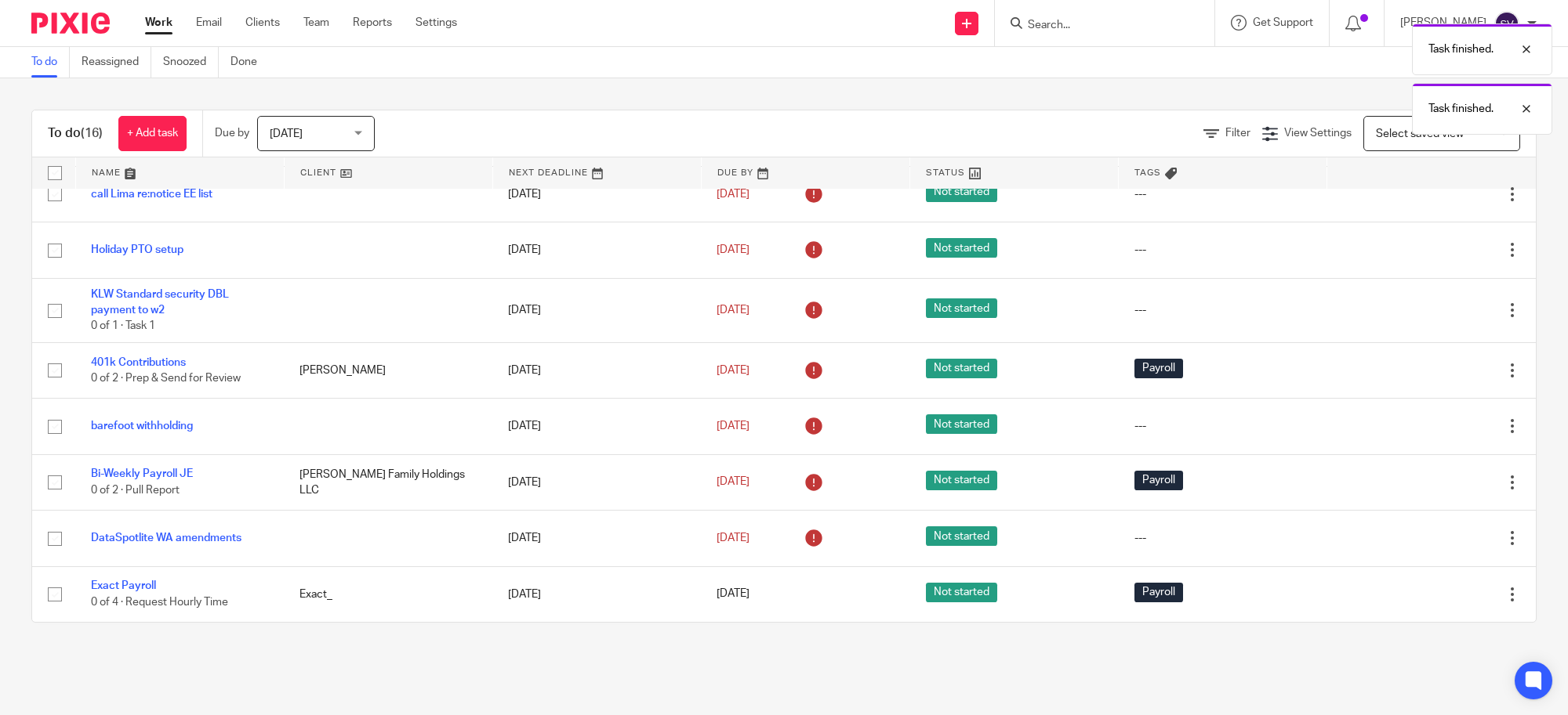
scroll to position [359, 0]
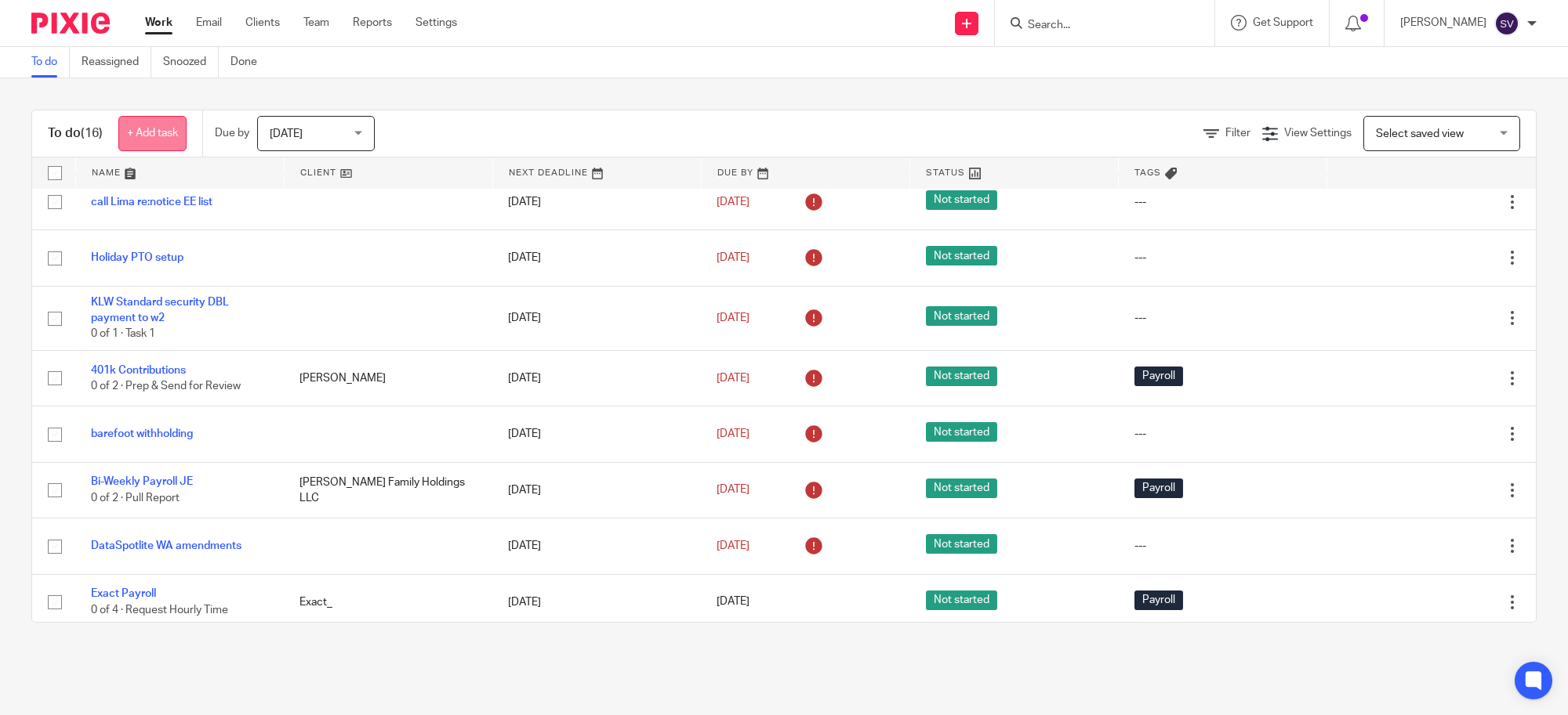
click at [185, 134] on link "+ Add task" at bounding box center [153, 133] width 68 height 35
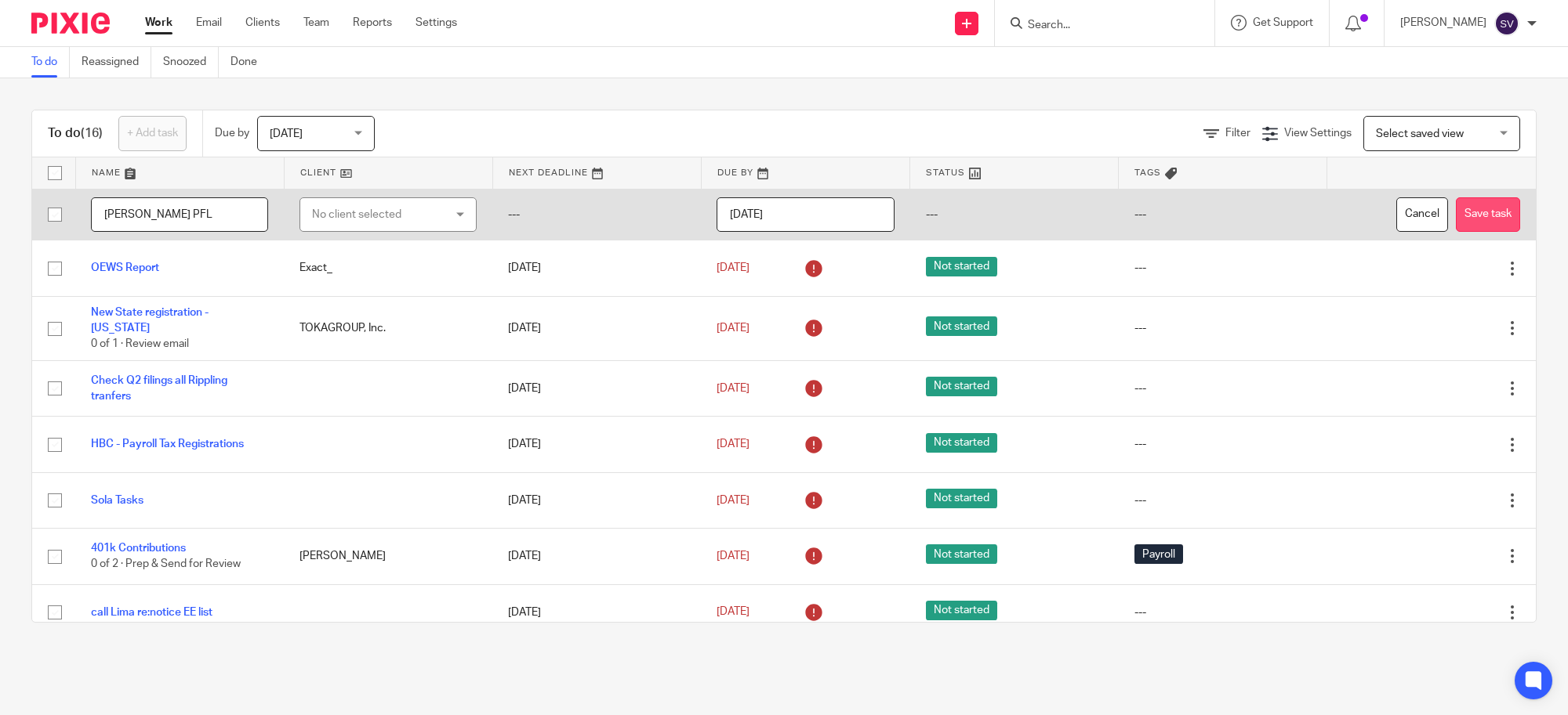
type input "[PERSON_NAME] PFL"
click at [1455, 208] on button "Save task" at bounding box center [1487, 214] width 64 height 35
